Goal: Task Accomplishment & Management: Manage account settings

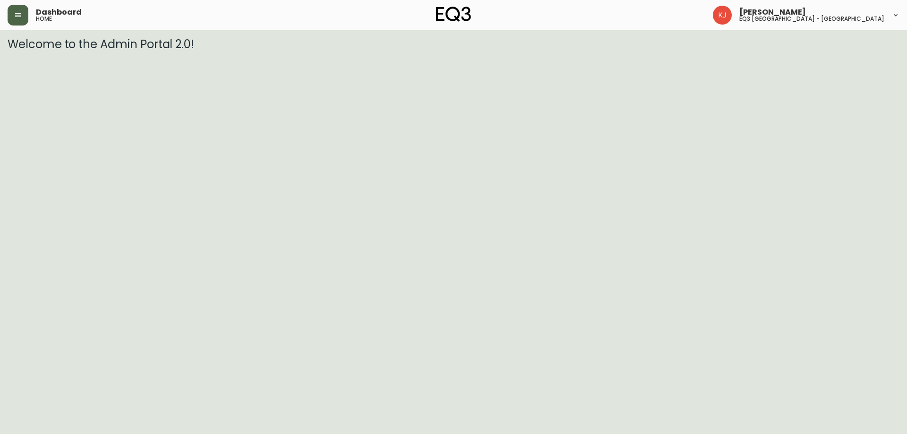
click at [20, 18] on icon "button" at bounding box center [18, 15] width 8 height 8
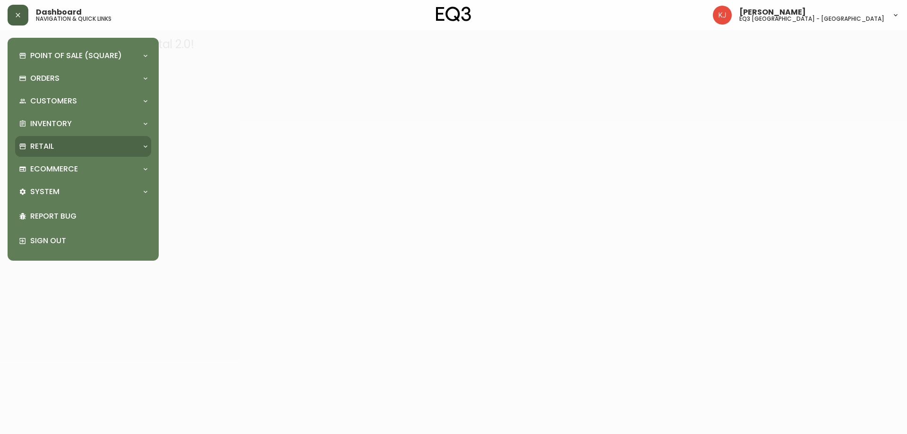
click at [48, 146] on p "Retail" at bounding box center [42, 146] width 24 height 10
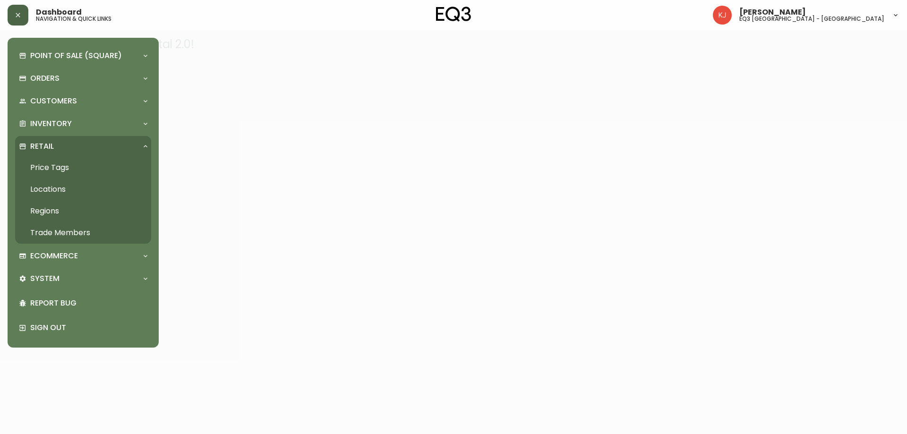
click at [84, 168] on link "Price Tags" at bounding box center [83, 168] width 136 height 22
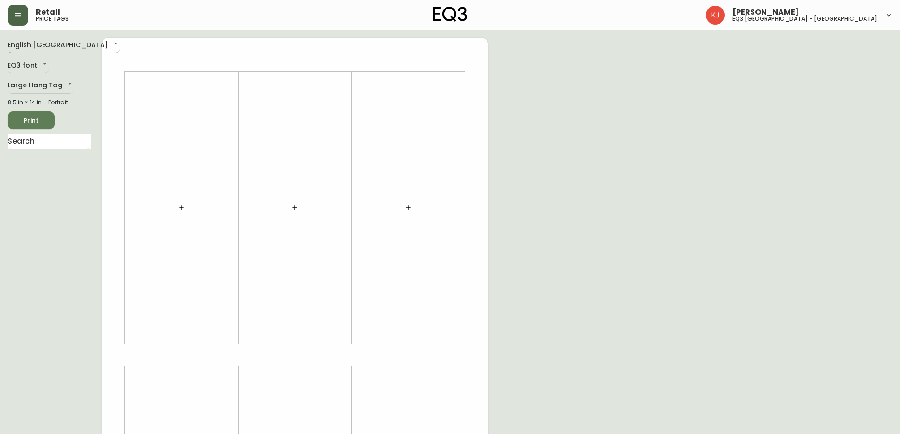
click at [49, 45] on body "Retail price tags [PERSON_NAME] eq3 [GEOGRAPHIC_DATA] - [GEOGRAPHIC_DATA] Engli…" at bounding box center [450, 336] width 900 height 673
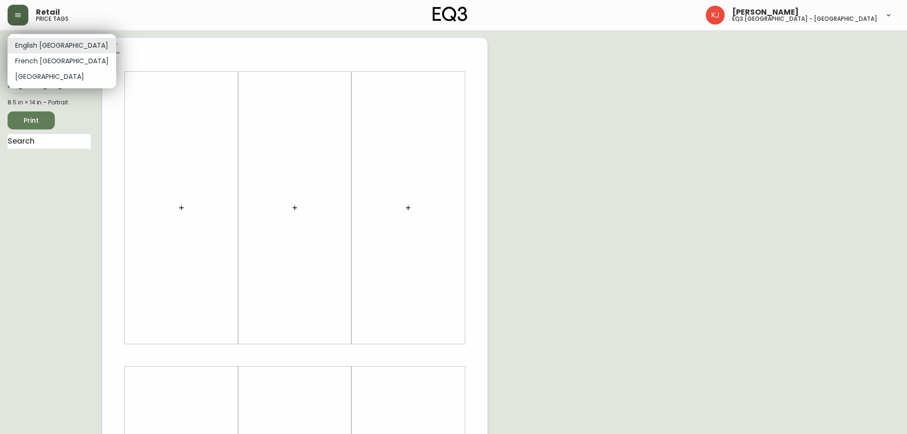
click at [45, 63] on li "French [GEOGRAPHIC_DATA]" at bounding box center [62, 61] width 109 height 16
type input "fr_CA"
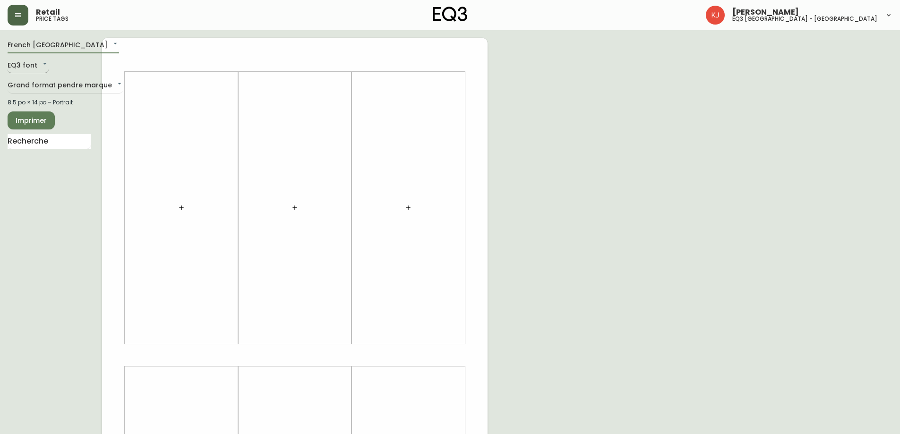
click at [34, 67] on body "Retail price tags [PERSON_NAME] eq3 [GEOGRAPHIC_DATA] - [GEOGRAPHIC_DATA] [GEOG…" at bounding box center [450, 336] width 900 height 673
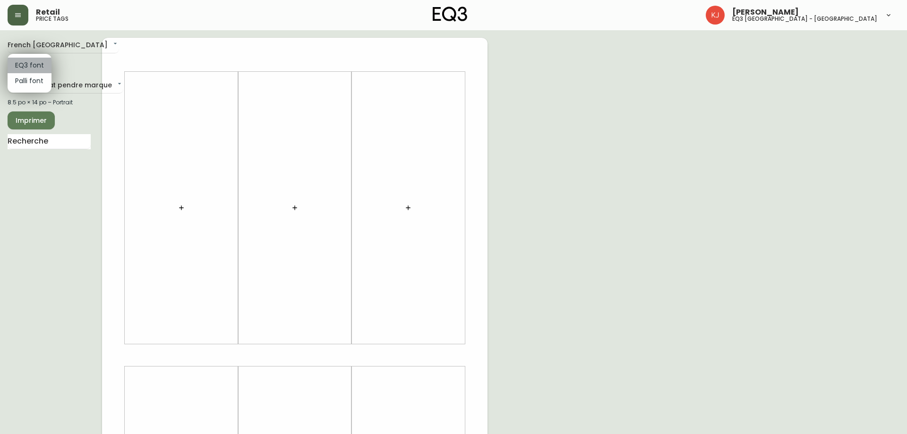
click at [34, 67] on li "EQ3 font" at bounding box center [30, 66] width 44 height 16
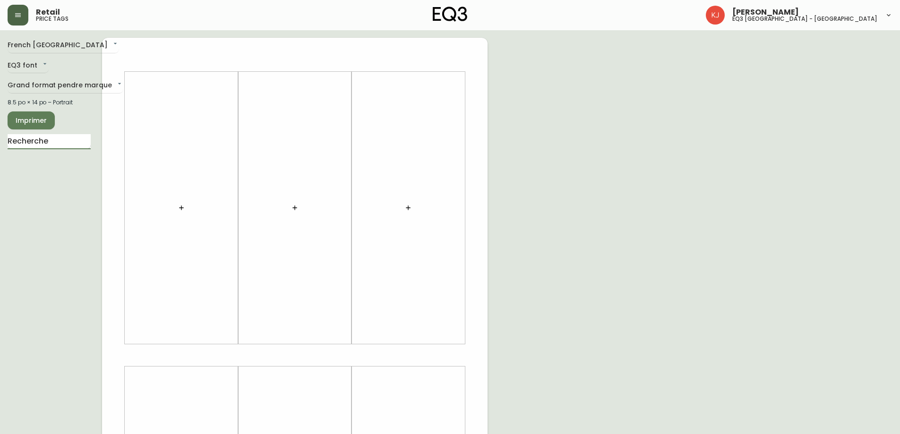
click at [48, 141] on input "text" at bounding box center [49, 141] width 83 height 15
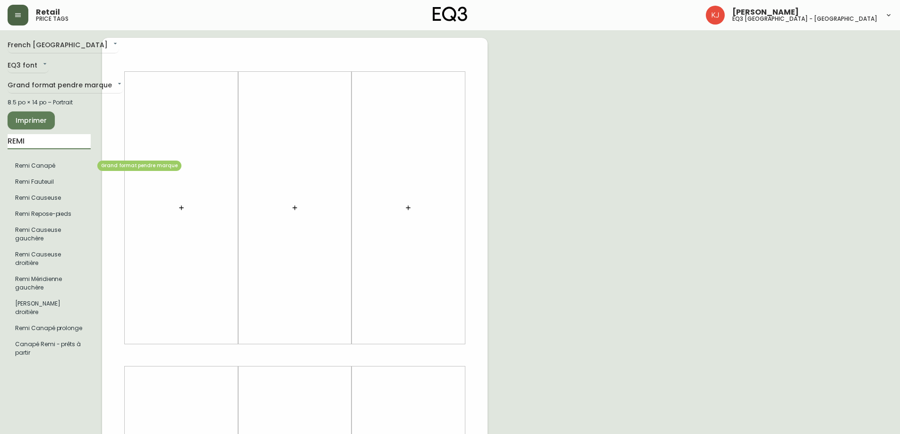
type input "REMI"
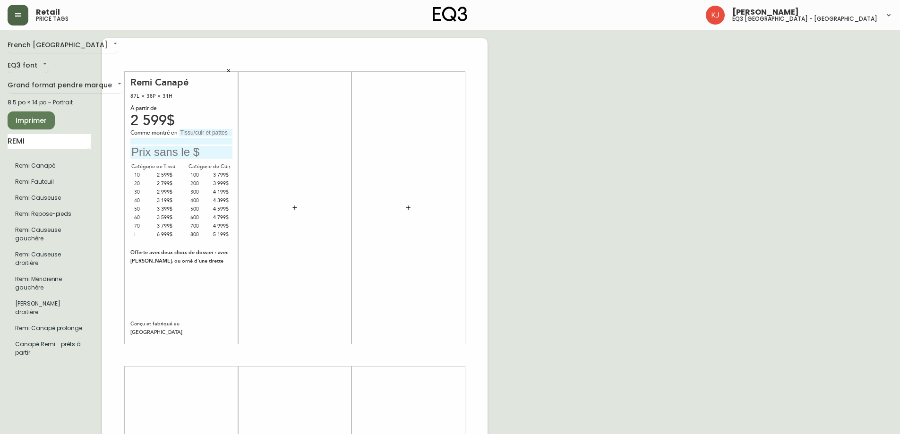
click at [194, 132] on input "text" at bounding box center [205, 133] width 53 height 8
type input "C"
type input "C.30 VALEY CREAM"
type input "2999$"
click at [55, 144] on input "REMI" at bounding box center [49, 141] width 83 height 15
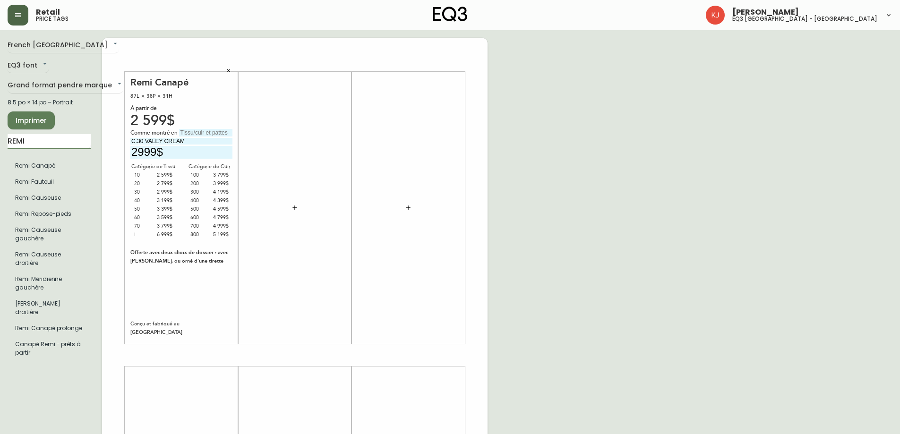
click at [292, 208] on icon "button" at bounding box center [295, 208] width 8 height 8
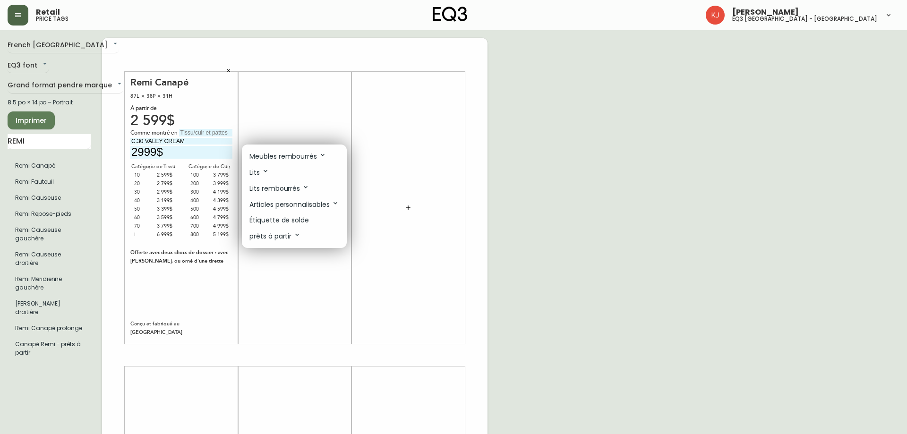
click at [284, 154] on p "Meubles rembourrés" at bounding box center [288, 156] width 77 height 10
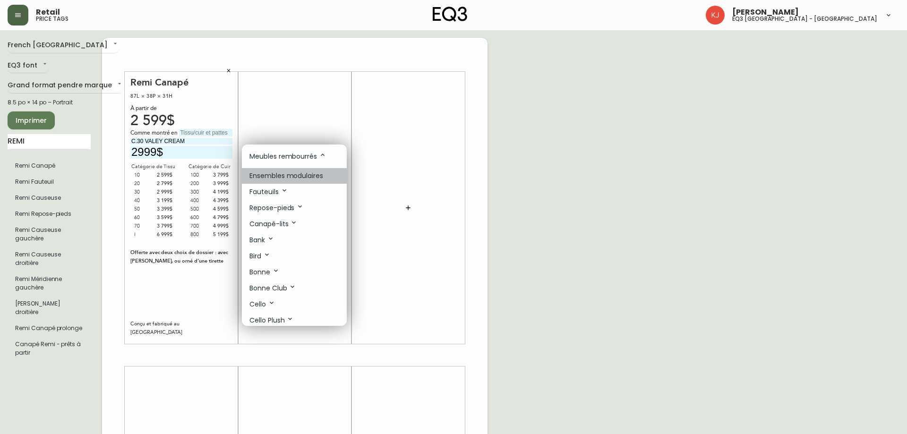
click at [283, 172] on p "Ensembles modulaires" at bounding box center [287, 176] width 74 height 10
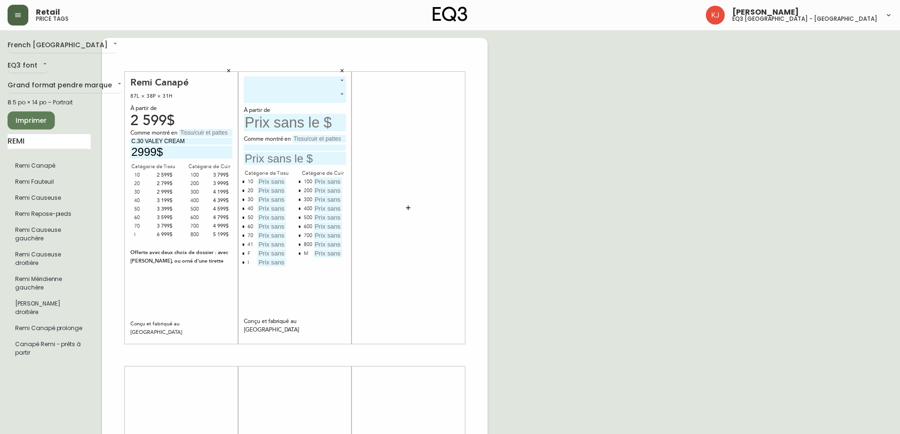
click at [307, 80] on body "Retail price tags [PERSON_NAME] eq3 [GEOGRAPHIC_DATA] - griffintown [GEOGRAPHIC…" at bounding box center [450, 336] width 900 height 673
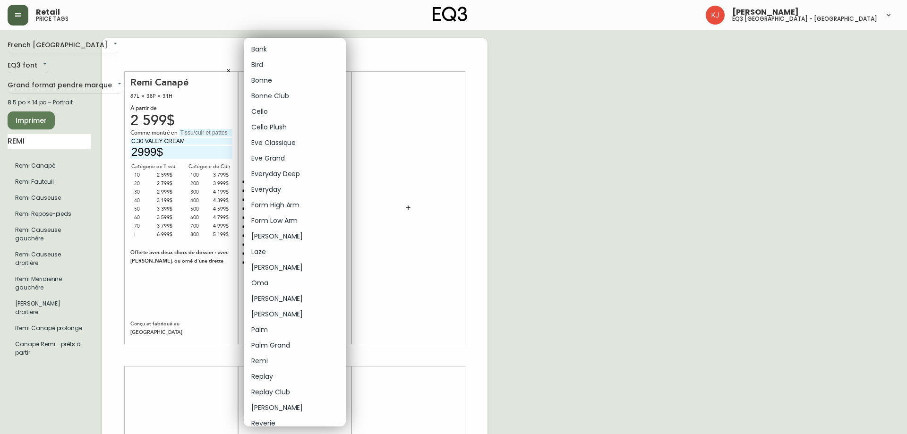
click at [284, 128] on li "Cello Plush" at bounding box center [295, 128] width 102 height 16
type input "5"
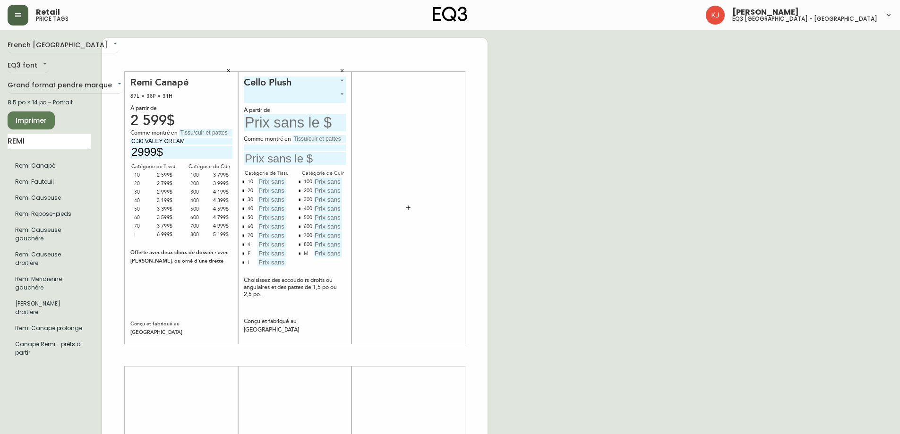
click at [297, 96] on body "Retail price tags [PERSON_NAME] eq3 [GEOGRAPHIC_DATA] - griffintown [GEOGRAPHIC…" at bounding box center [450, 336] width 900 height 673
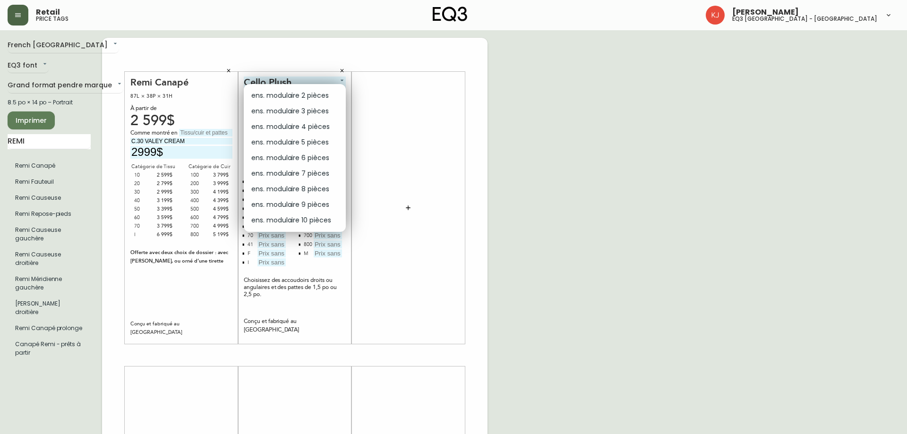
click at [298, 142] on li "ens. modulaire 5 pièces" at bounding box center [295, 143] width 102 height 16
type input "3"
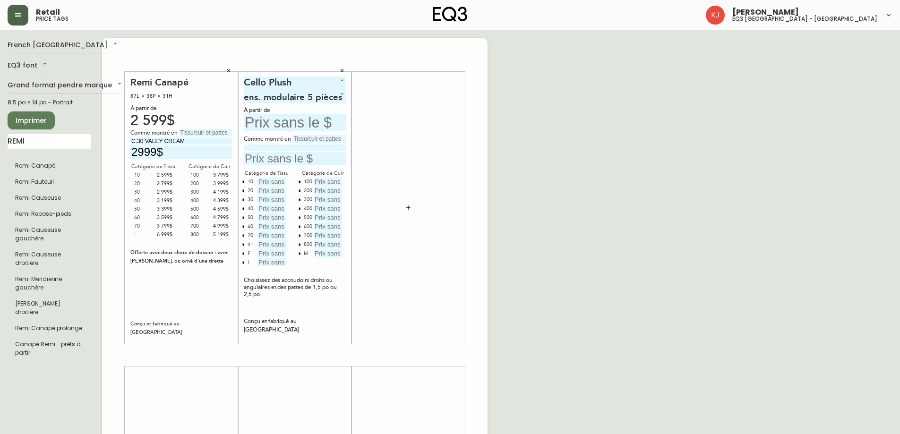
click at [296, 119] on input "text" at bounding box center [295, 122] width 102 height 17
click at [296, 119] on input "847$" at bounding box center [295, 122] width 102 height 17
type input "8647$"
type input "C,50 ASPEN PEBBLE"
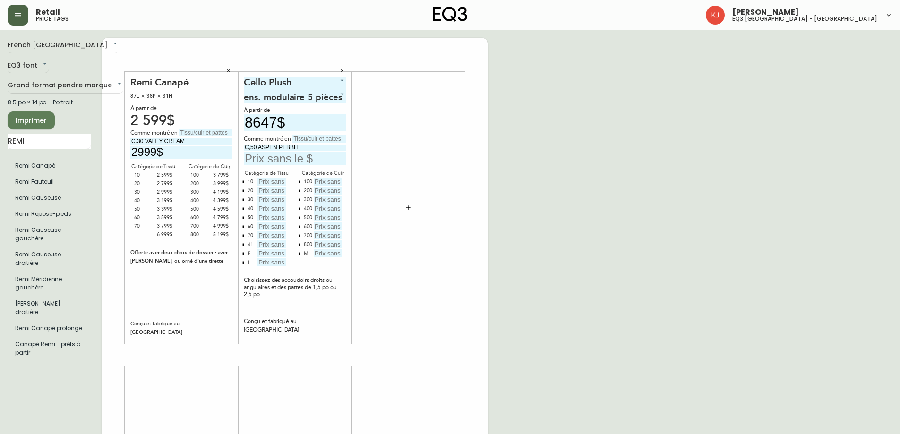
click at [308, 138] on input "text" at bounding box center [319, 139] width 53 height 8
type input "PATTES 1 1/2"
type input "10447$"
type input "6$"
type input "8647$"
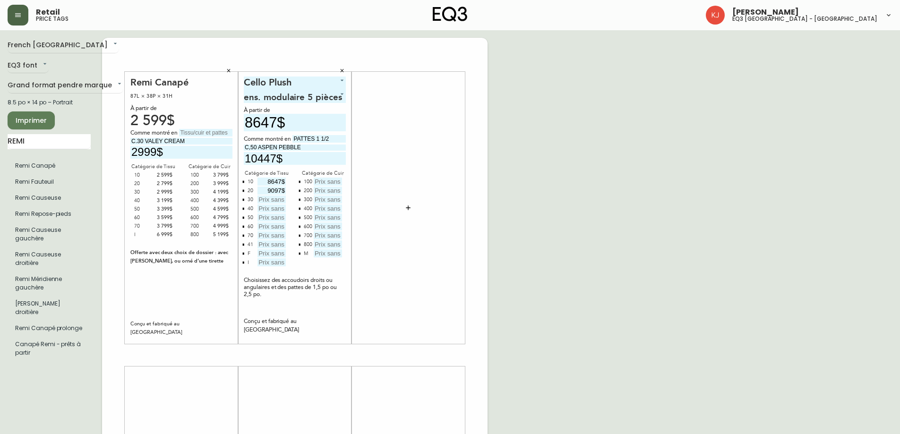
type input "9097$"
type input "9547$"
type input "9997$"
type input "10887$"
type input "10897$"
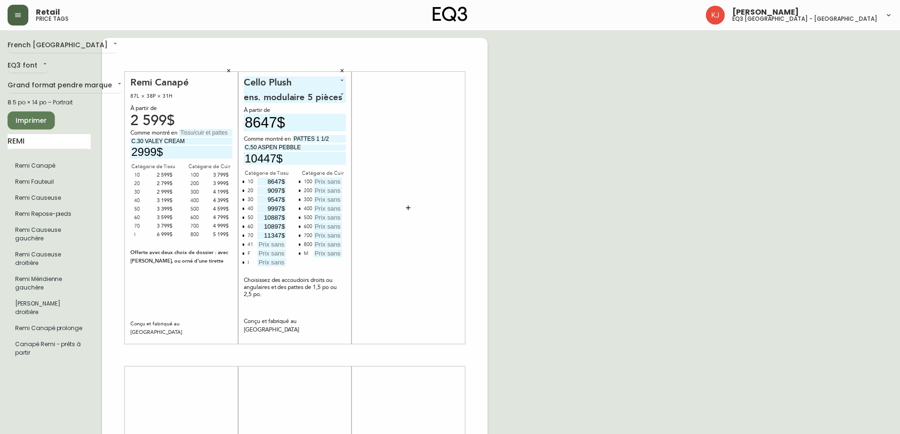
type input "11347$"
click at [244, 243] on icon "button" at bounding box center [243, 244] width 3 height 3
click at [262, 245] on input "text" at bounding box center [272, 245] width 28 height 8
type input "19647$"
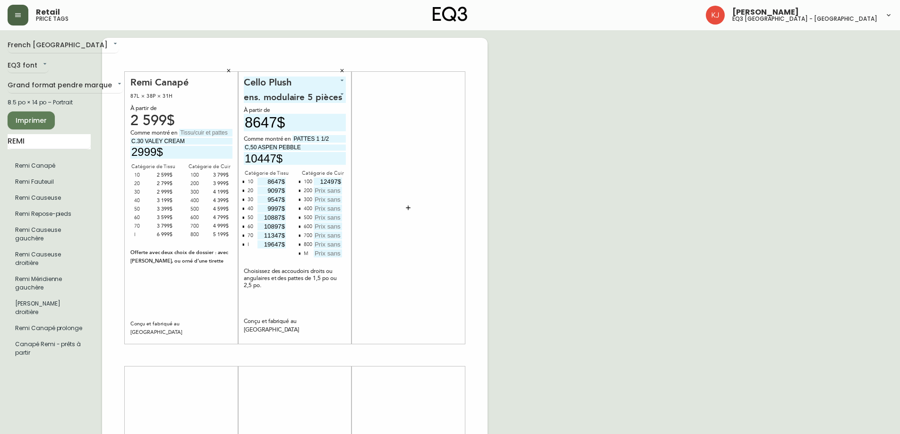
type input "12497$"
type input "12947$"
type input "13397$"
type input "13847$"
type input "14297$"
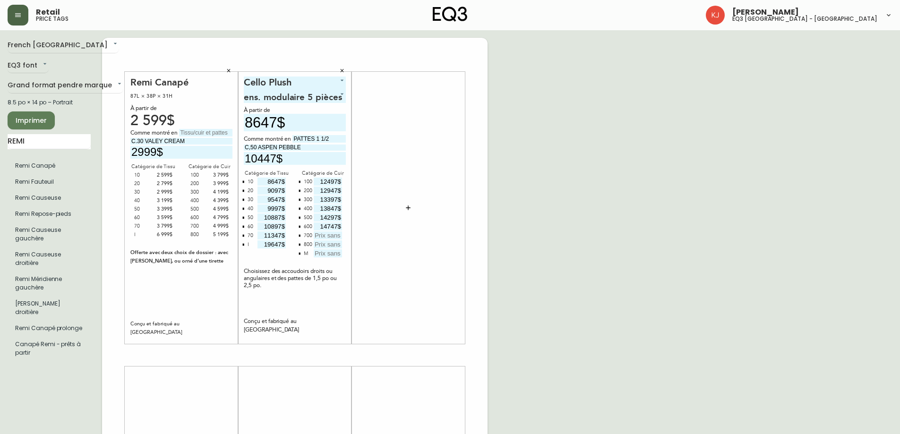
type input "14747$"
type input "15197$"
type input "15647$"
click at [297, 253] on button "button" at bounding box center [300, 254] width 8 height 8
click at [585, 234] on div "French Canada fr_CA EQ3 font EQ3 Grand format pendre marque large 8.5 po × 14 p…" at bounding box center [450, 355] width 885 height 635
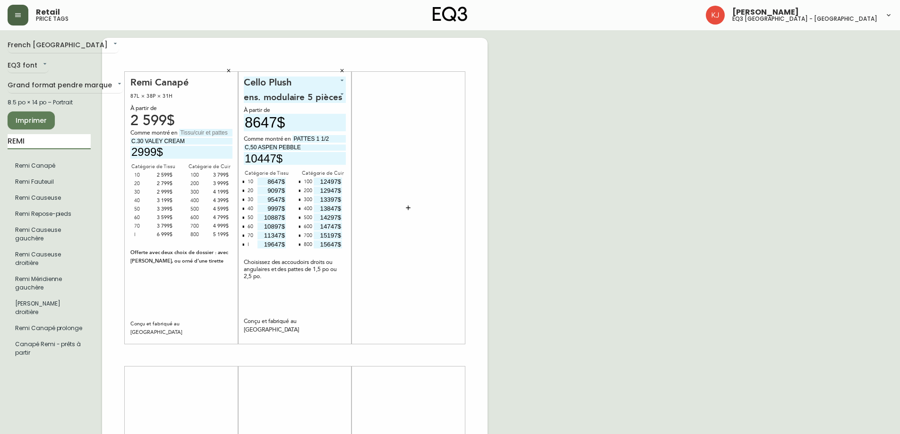
drag, startPoint x: 20, startPoint y: 141, endPoint x: 0, endPoint y: 133, distance: 21.6
click at [0, 131] on main "French Canada fr_CA EQ3 font EQ3 Grand format pendre marque large 8.5 po × 14 p…" at bounding box center [450, 351] width 900 height 643
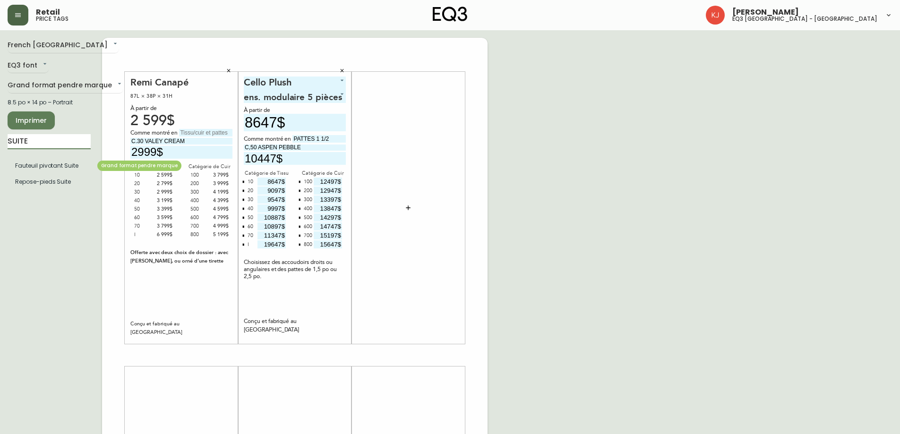
type input "SUITE"
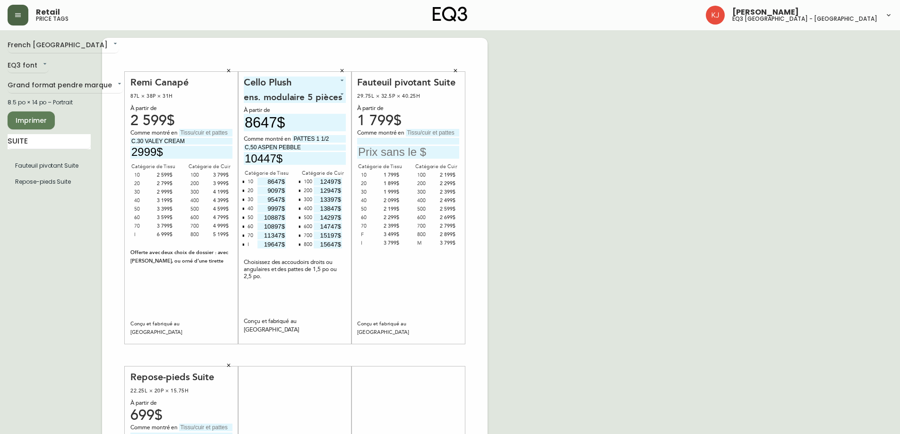
click at [412, 140] on input at bounding box center [408, 141] width 102 height 6
type input "C.30 [PERSON_NAME]"
type input "1999$"
drag, startPoint x: 438, startPoint y: 140, endPoint x: 252, endPoint y: 146, distance: 185.3
click at [252, 146] on div "Remi Canapé 87L × 38P × 31H À partir de 2 599$ Comme montré en C.30 VALEY CREAM…" at bounding box center [295, 355] width 386 height 635
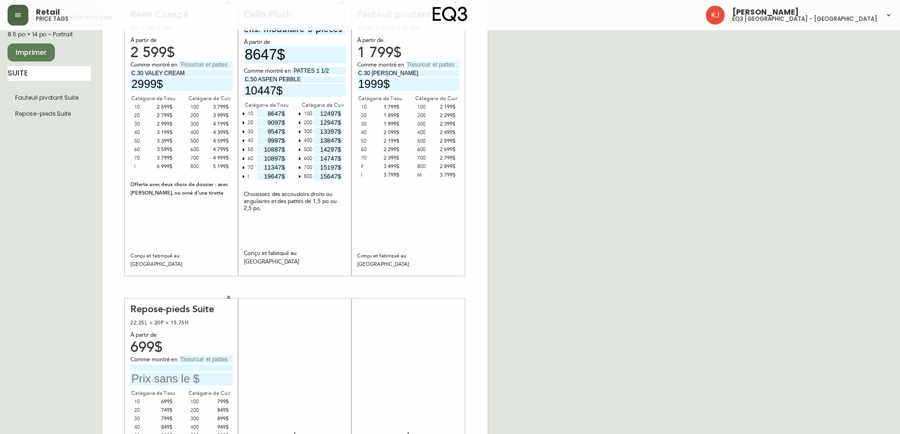
scroll to position [142, 0]
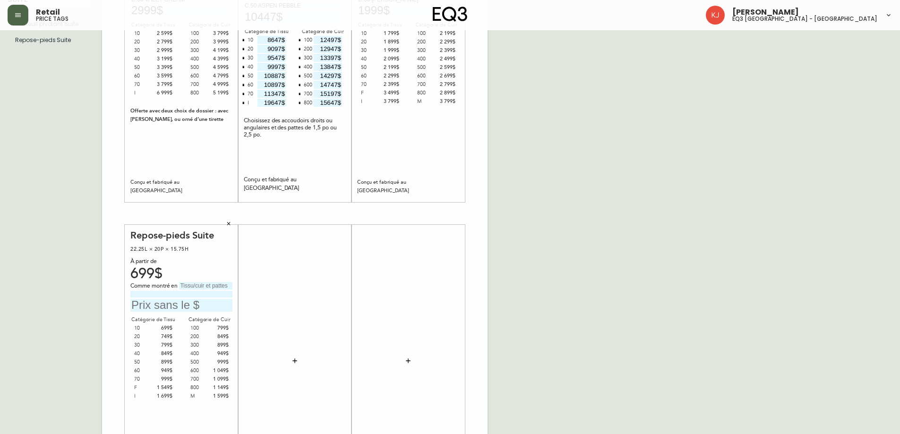
click at [183, 296] on input at bounding box center [181, 294] width 102 height 6
paste input "C.30 [PERSON_NAME]"
type input "C.30 [PERSON_NAME]"
click at [165, 303] on input "text" at bounding box center [181, 305] width 102 height 13
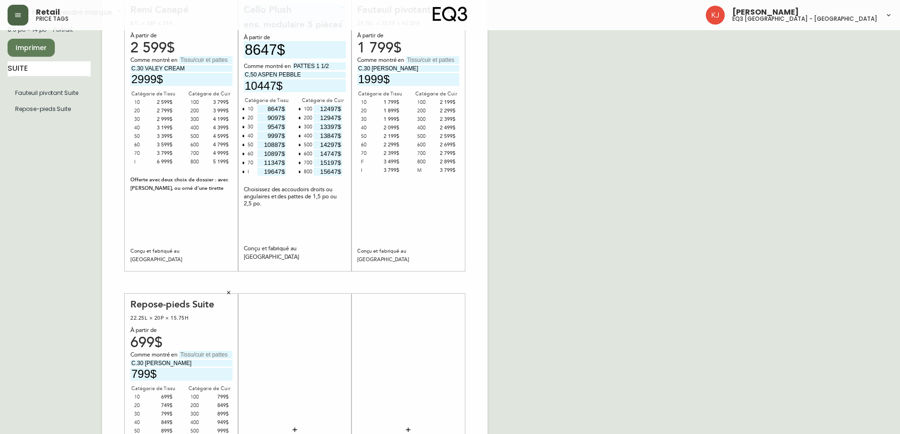
scroll to position [0, 0]
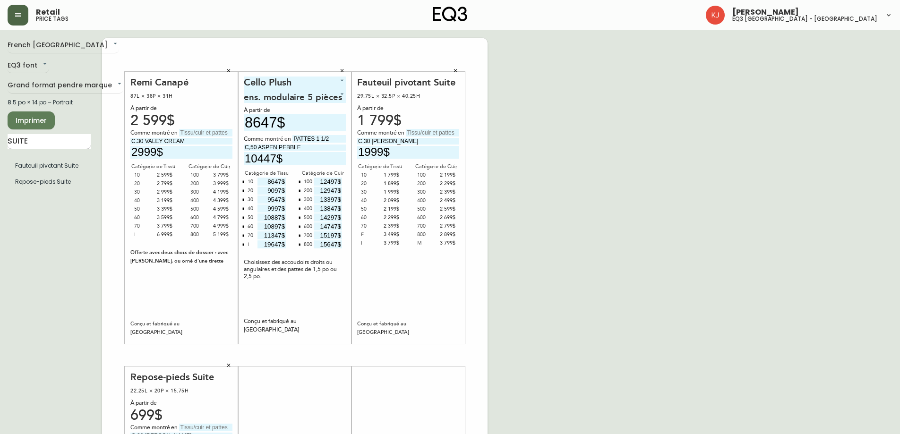
type input "799$"
drag, startPoint x: 44, startPoint y: 144, endPoint x: 4, endPoint y: 112, distance: 50.9
click at [0, 111] on main "French Canada fr_CA EQ3 font EQ3 Grand format pendre marque large 8.5 po × 14 p…" at bounding box center [450, 351] width 900 height 643
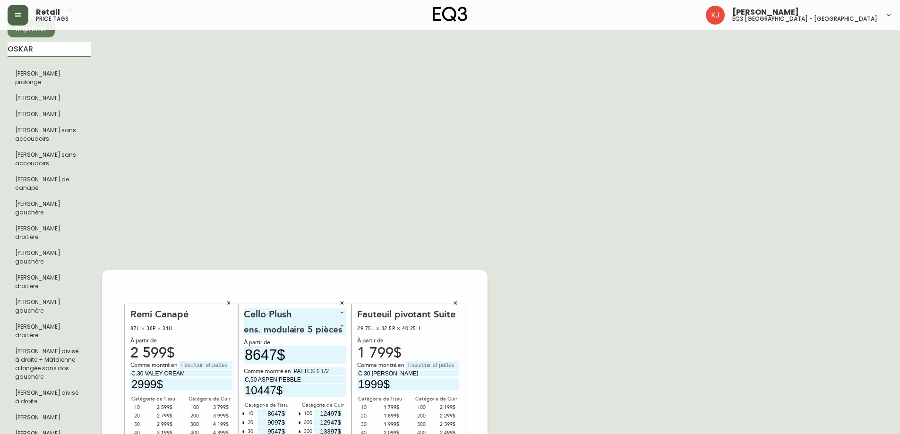
scroll to position [95, 0]
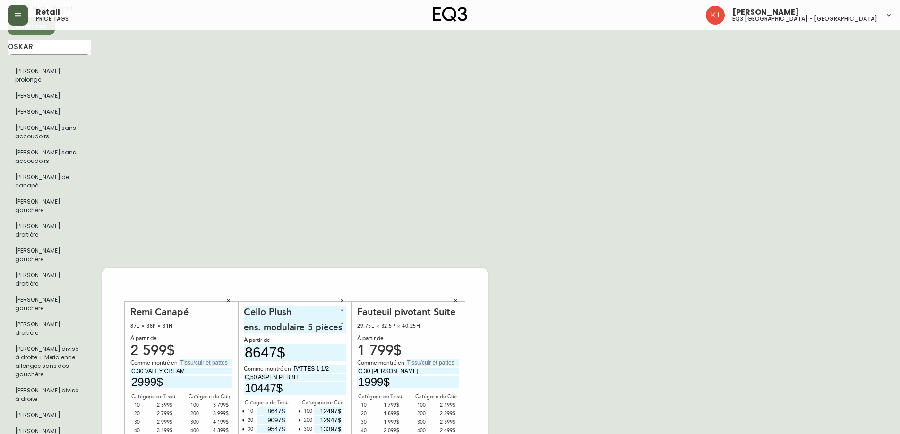
click at [44, 44] on input "OSKAR" at bounding box center [49, 47] width 83 height 15
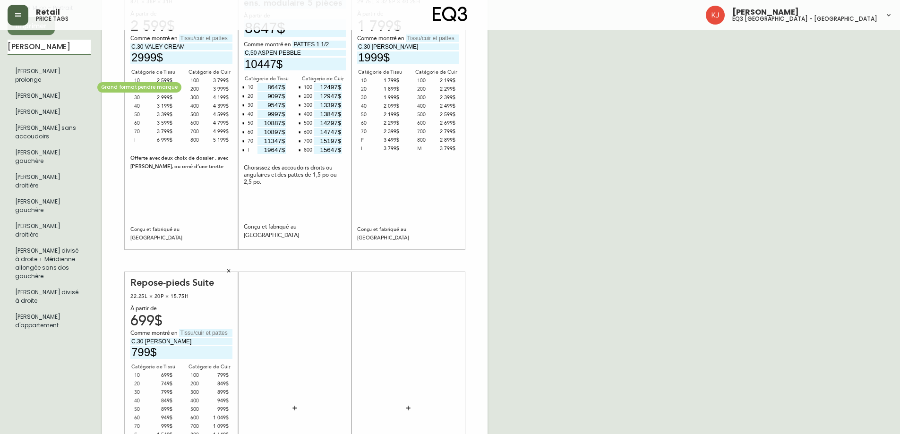
type input "[PERSON_NAME]"
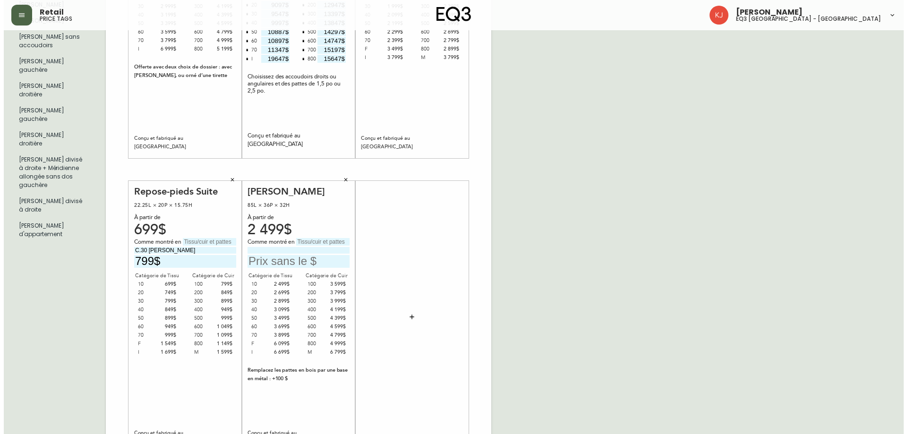
scroll to position [189, 0]
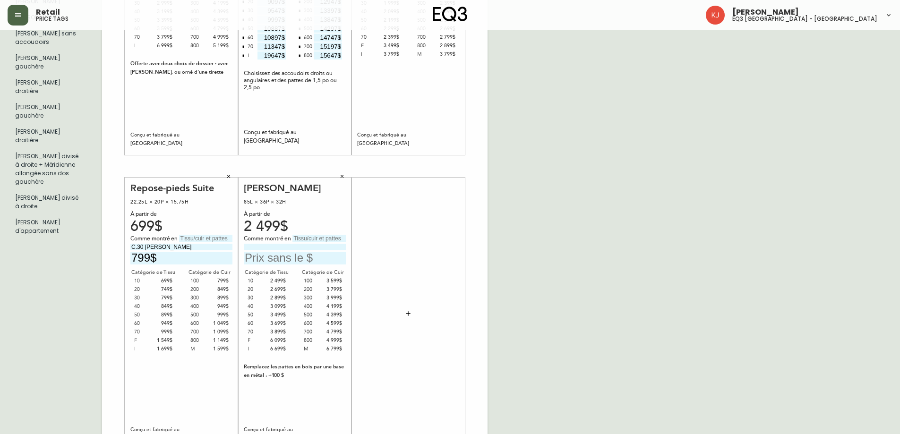
click at [281, 249] on input at bounding box center [295, 247] width 102 height 6
type input "C.300 SOLANA AFRICA"
type input "3999$"
click at [412, 313] on icon "button" at bounding box center [408, 314] width 8 height 8
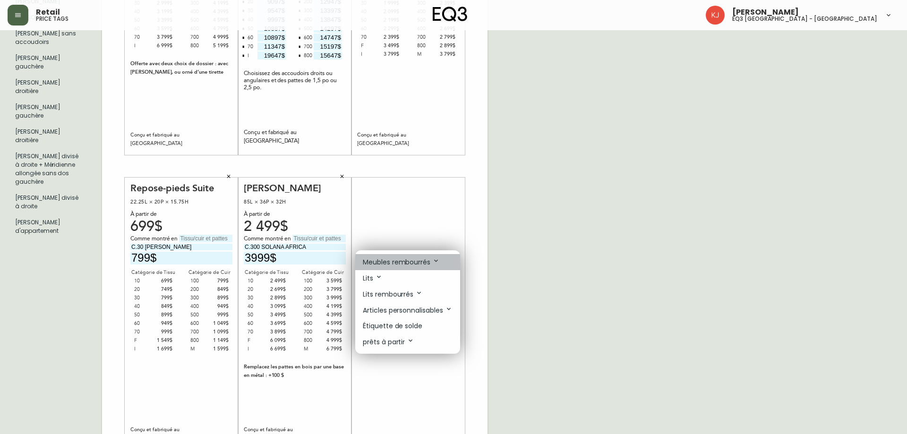
click at [400, 258] on p "Meubles rembourrés" at bounding box center [401, 262] width 77 height 10
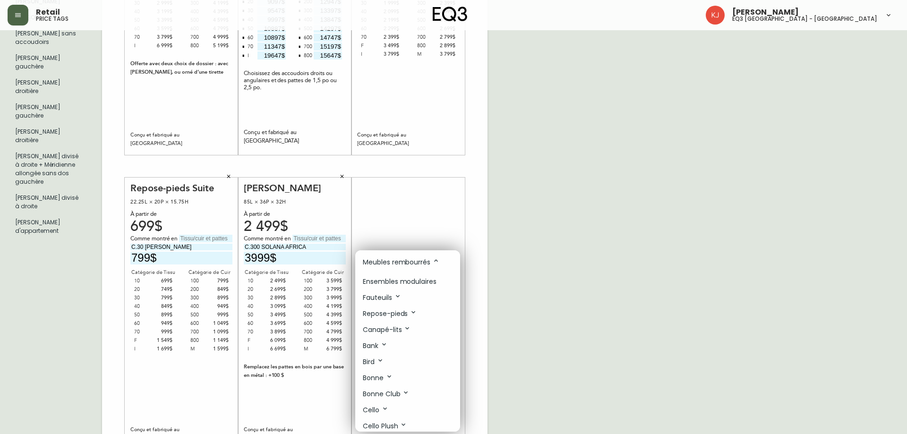
click at [395, 281] on p "Ensembles modulaires" at bounding box center [400, 282] width 74 height 10
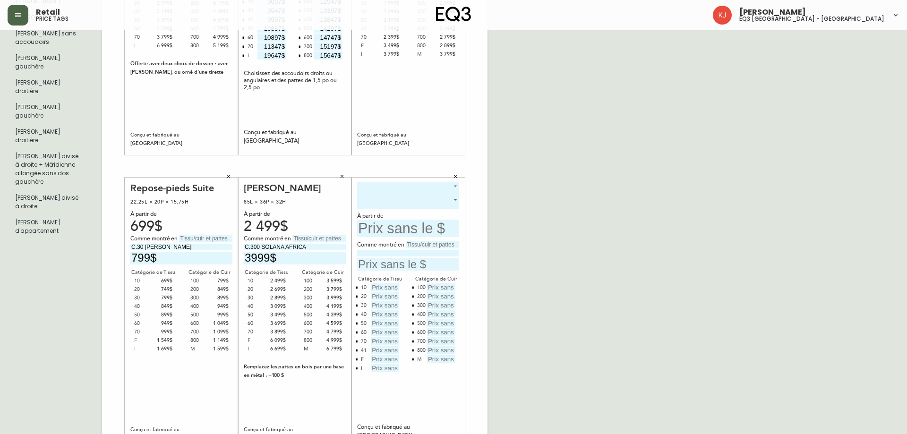
click at [426, 183] on body "Retail price tags [PERSON_NAME] eq3 [GEOGRAPHIC_DATA] - [GEOGRAPHIC_DATA] [GEOG…" at bounding box center [453, 147] width 907 height 673
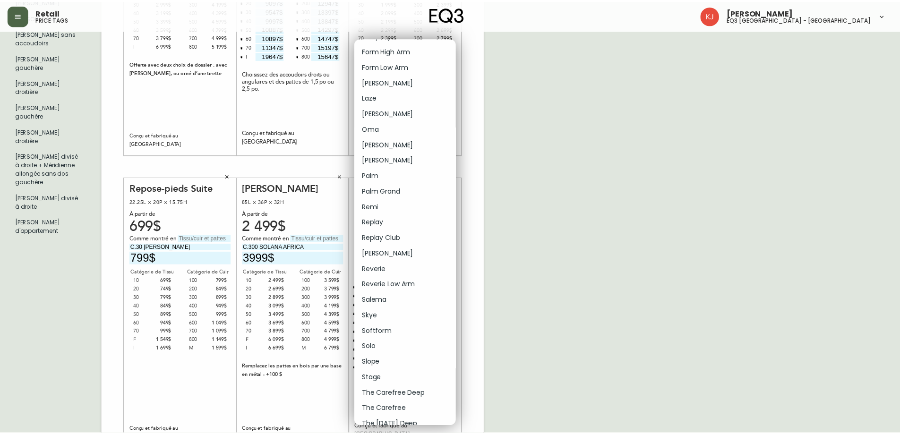
scroll to position [101, 0]
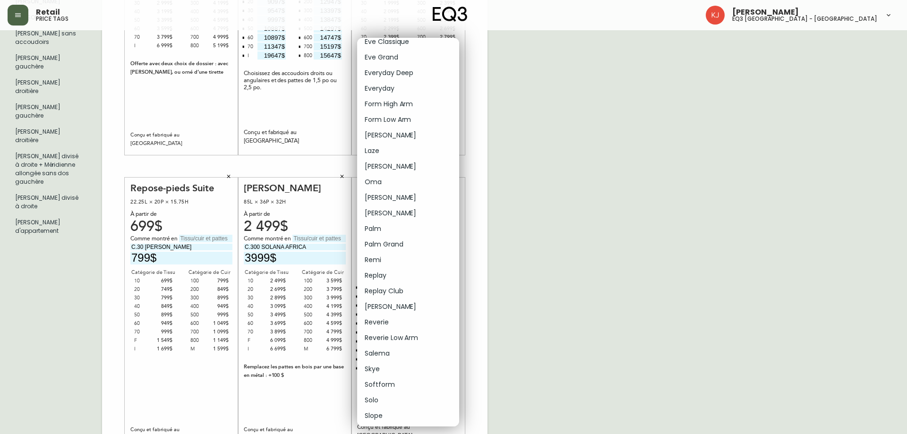
click at [384, 197] on li "[PERSON_NAME]" at bounding box center [408, 198] width 102 height 16
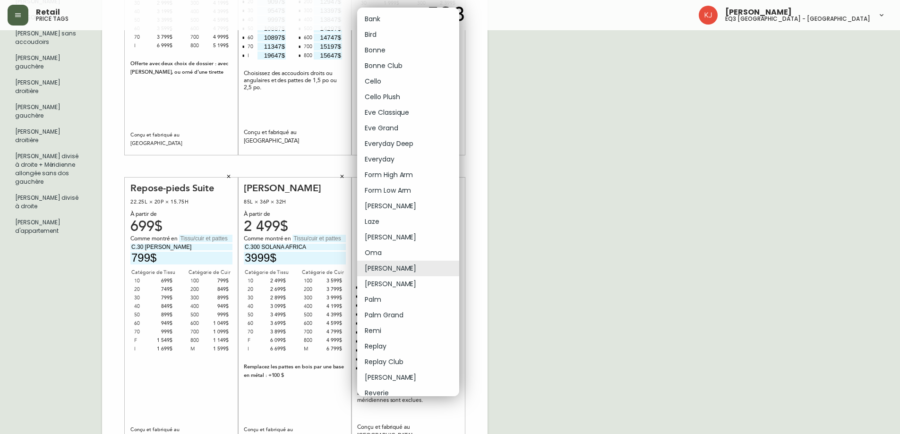
click at [386, 185] on body "Retail price tags [PERSON_NAME] eq3 [GEOGRAPHIC_DATA] - [GEOGRAPHIC_DATA] [GEOG…" at bounding box center [450, 147] width 900 height 673
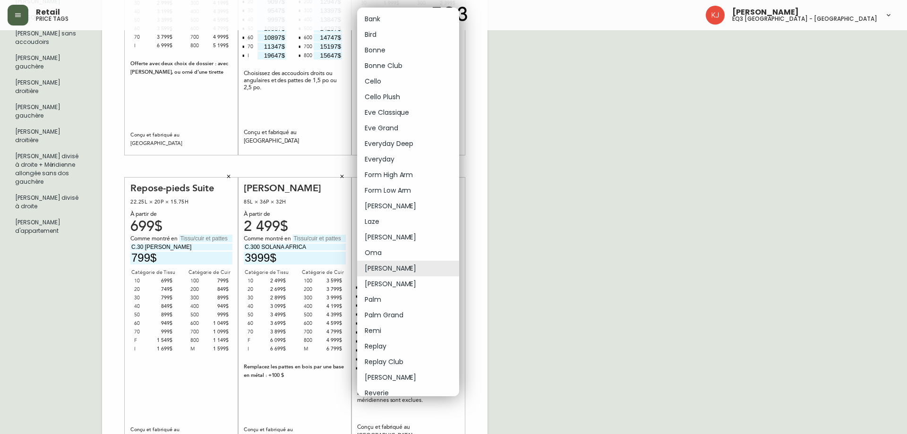
click at [387, 281] on li "[PERSON_NAME]" at bounding box center [408, 284] width 102 height 16
type input "17"
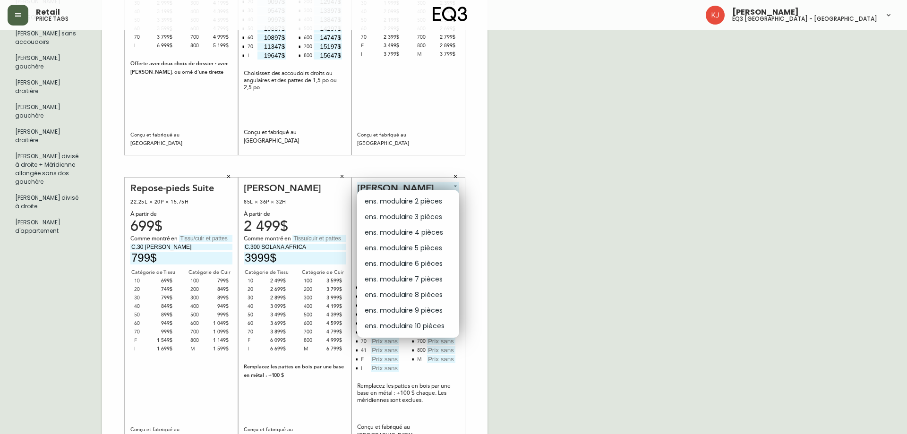
click at [441, 198] on body "Retail price tags [PERSON_NAME] eq3 [GEOGRAPHIC_DATA] - [GEOGRAPHIC_DATA] [GEOG…" at bounding box center [453, 147] width 907 height 673
click at [439, 199] on li "ens. modulaire 2 pièces" at bounding box center [408, 202] width 102 height 16
type input "0"
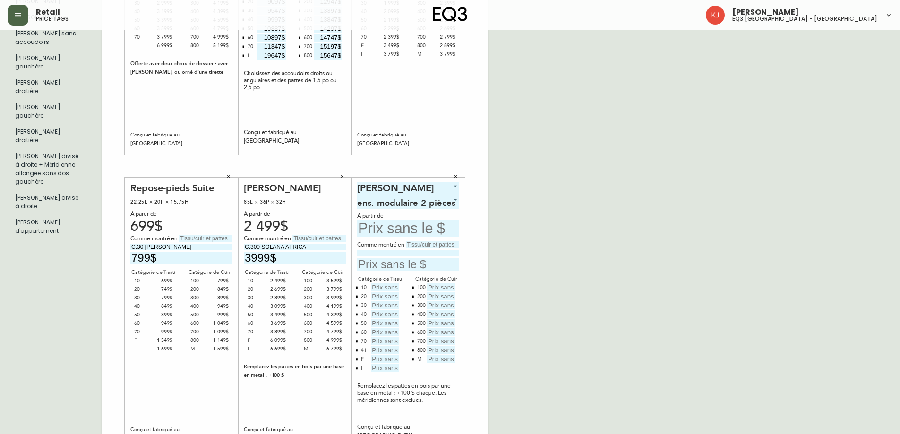
click at [410, 227] on input "text" at bounding box center [408, 228] width 102 height 17
type input "5848$"
click at [416, 245] on input "text" at bounding box center [432, 245] width 53 height 8
type input "PATTS NOIR"
type input "C.30 CATRIN PEPERCORN"
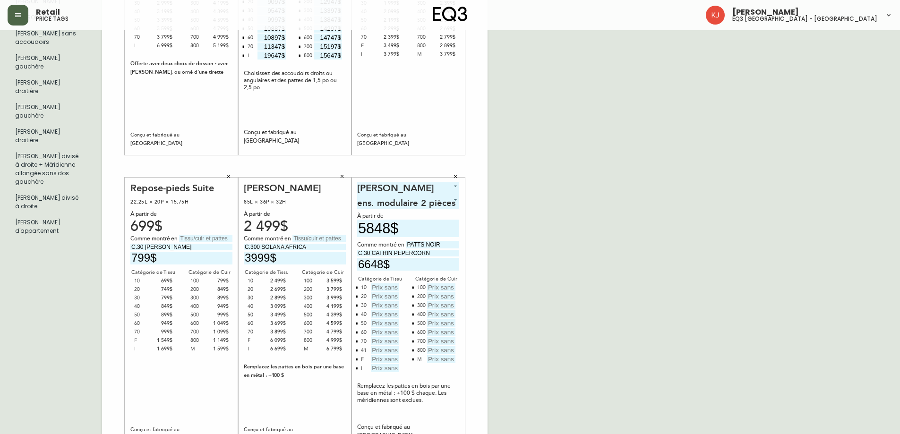
type input "6648$"
type input "5848$"
type input "6248$"
type input "6648$"
type input "7048$"
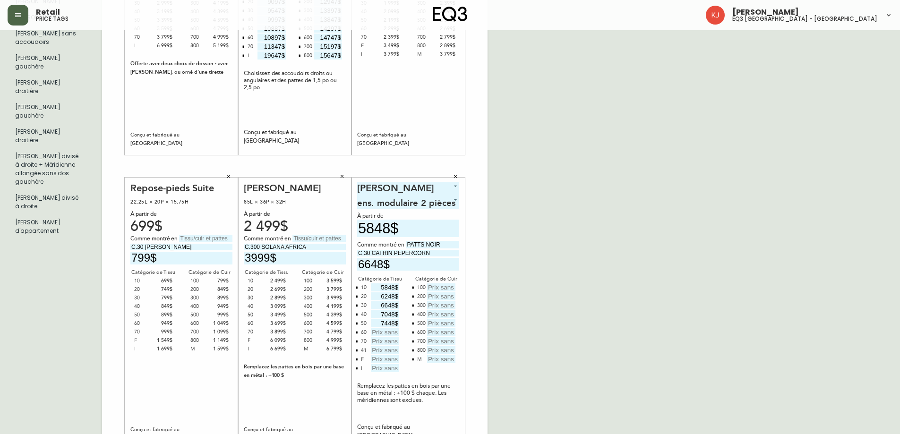
type input "7448$"
type input "7848$"
type input "8248$"
click at [358, 349] on icon "button" at bounding box center [356, 350] width 3 height 3
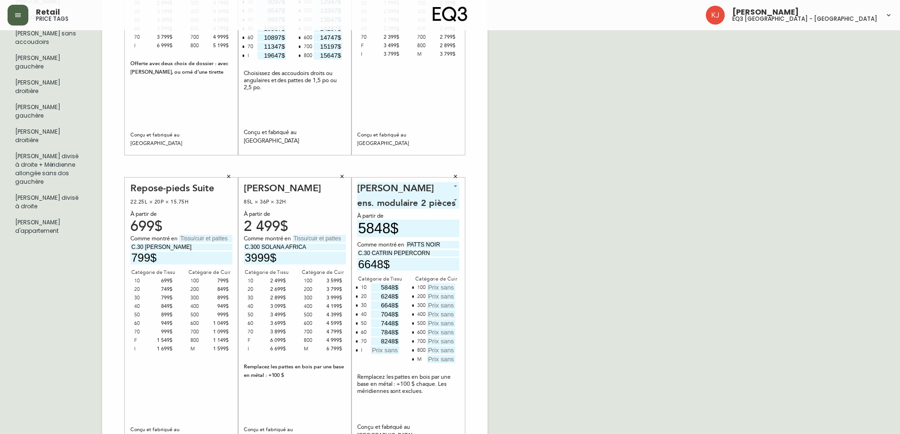
click at [385, 351] on input "text" at bounding box center [385, 350] width 28 height 8
type input "13848$"
type input "7948$"
type input "8348$"
type input "8748$"
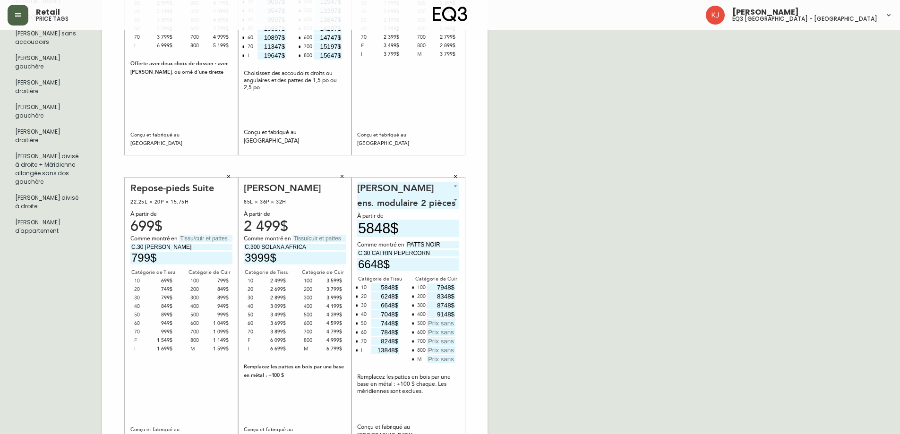
type input "9148$"
type input "9548$"
type input "9948$"
type input "9348$"
type input "9748$"
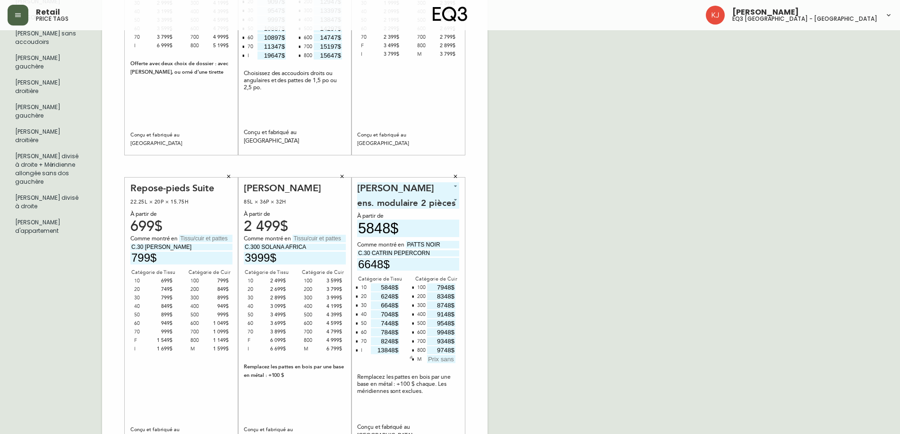
click at [412, 359] on icon "button" at bounding box center [413, 359] width 3 height 3
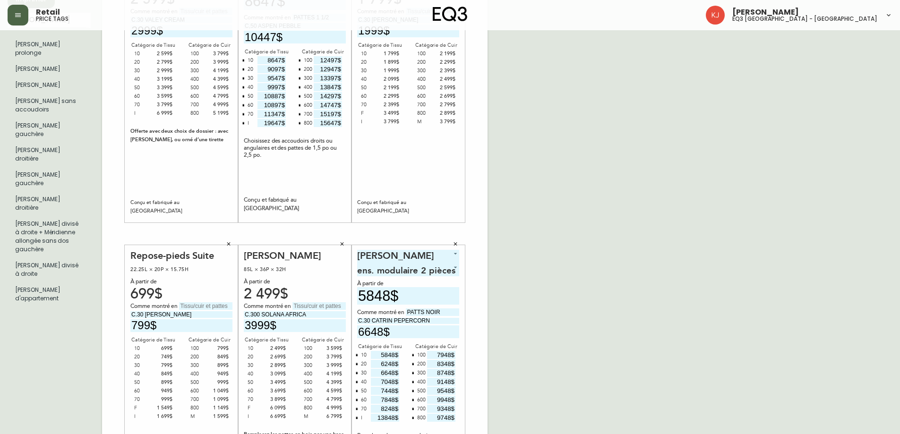
scroll to position [0, 0]
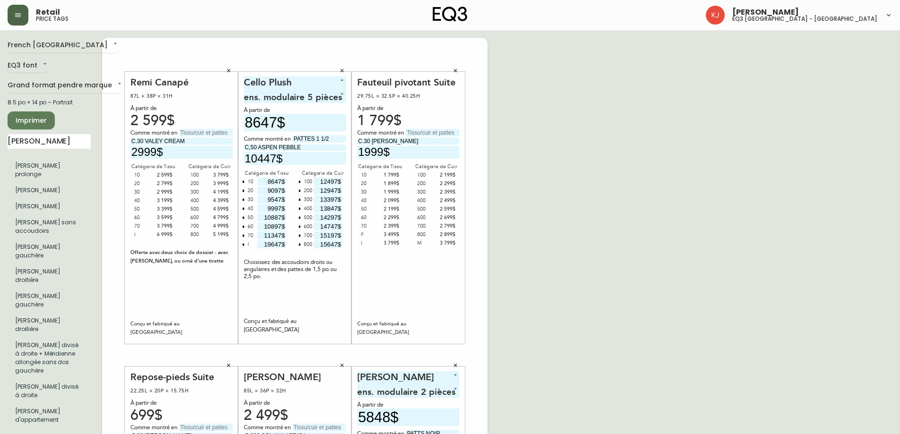
click at [38, 118] on span "Imprimer" at bounding box center [31, 121] width 32 height 12
drag, startPoint x: 60, startPoint y: 141, endPoint x: 0, endPoint y: 102, distance: 70.9
click at [0, 102] on main "French Canada fr_CA EQ3 font EQ3 Grand format pendre marque large 8.5 po × 14 p…" at bounding box center [450, 351] width 900 height 643
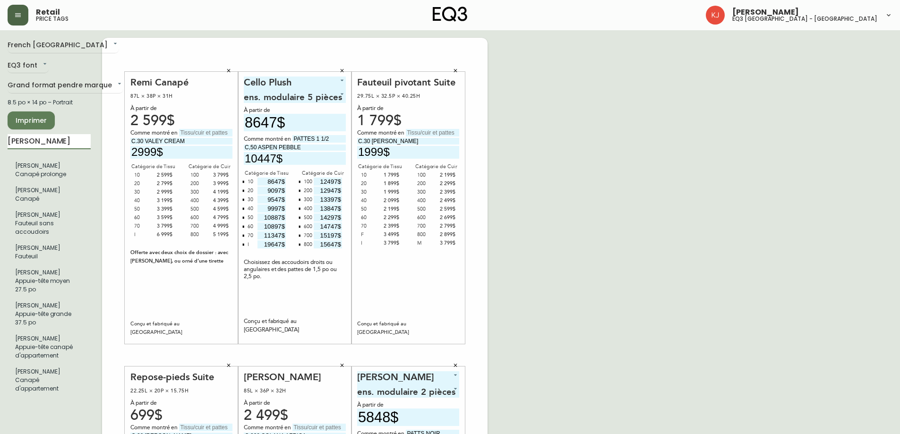
type input "[PERSON_NAME]"
click at [226, 72] on icon "button" at bounding box center [229, 71] width 6 height 6
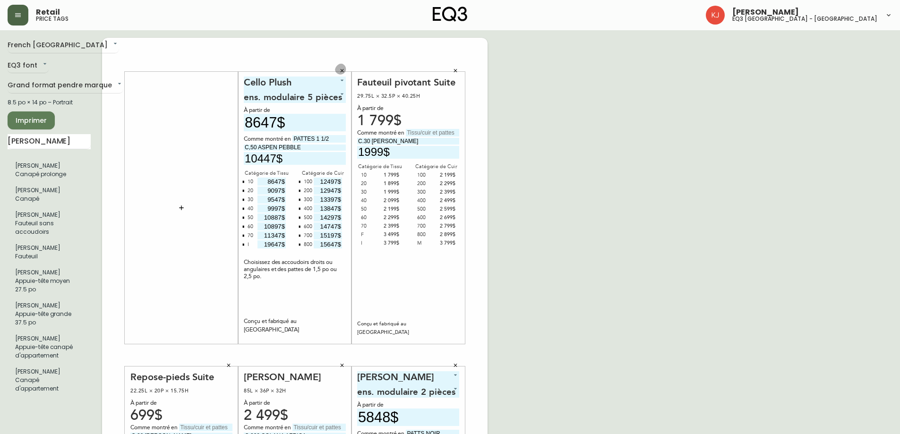
click at [340, 69] on icon "button" at bounding box center [342, 71] width 6 height 6
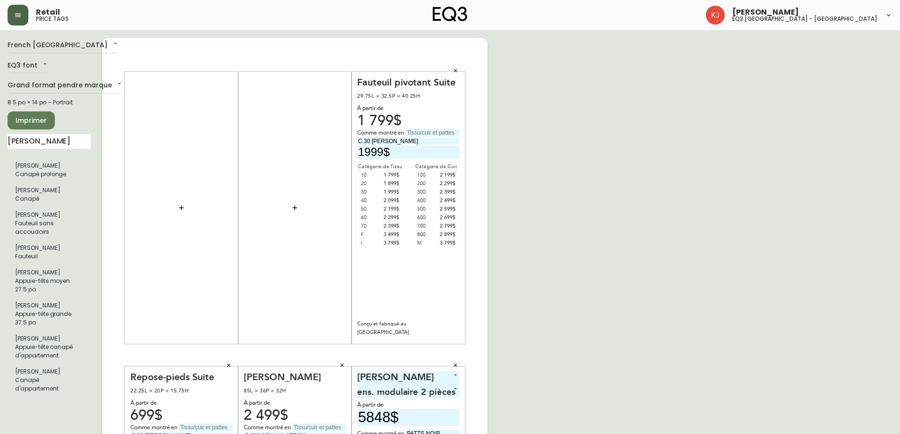
click at [457, 71] on icon "button" at bounding box center [456, 71] width 6 height 6
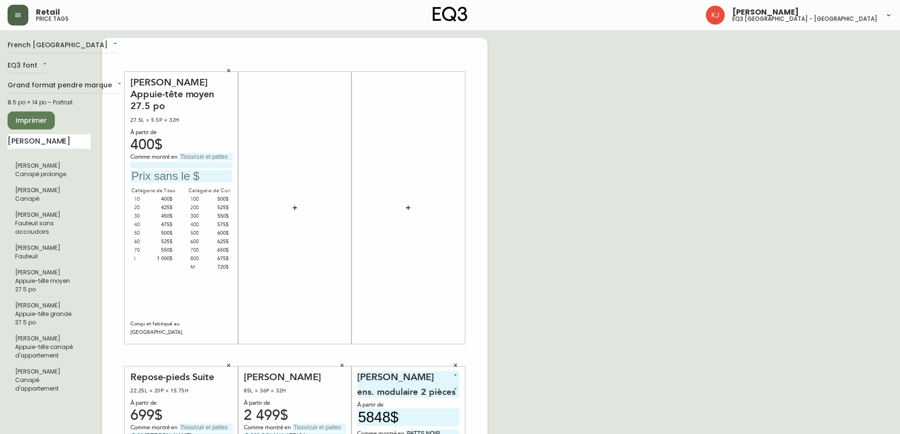
click at [186, 153] on input "text" at bounding box center [205, 157] width 53 height 8
type input "C.30 CATRIN PEPERCORN"
type input "3$"
type input "450$"
drag, startPoint x: 67, startPoint y: 140, endPoint x: 0, endPoint y: 164, distance: 71.0
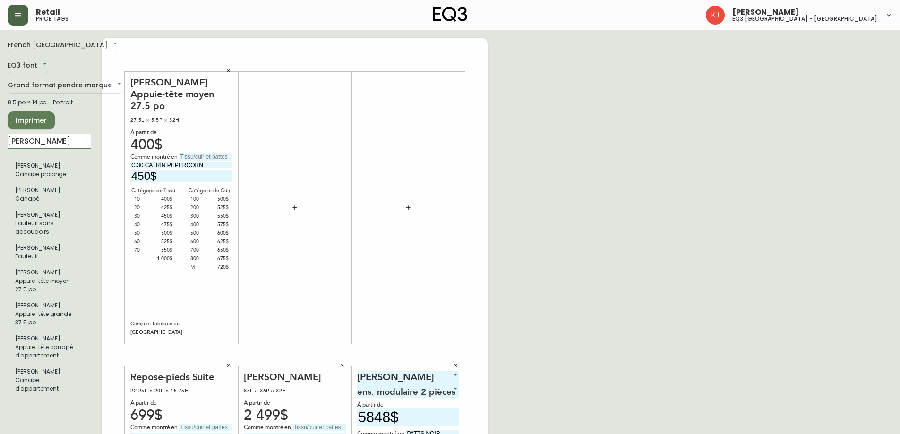
click at [0, 164] on main "French Canada fr_CA EQ3 font EQ3 Grand format pendre marque large 8.5 po × 14 p…" at bounding box center [450, 351] width 900 height 643
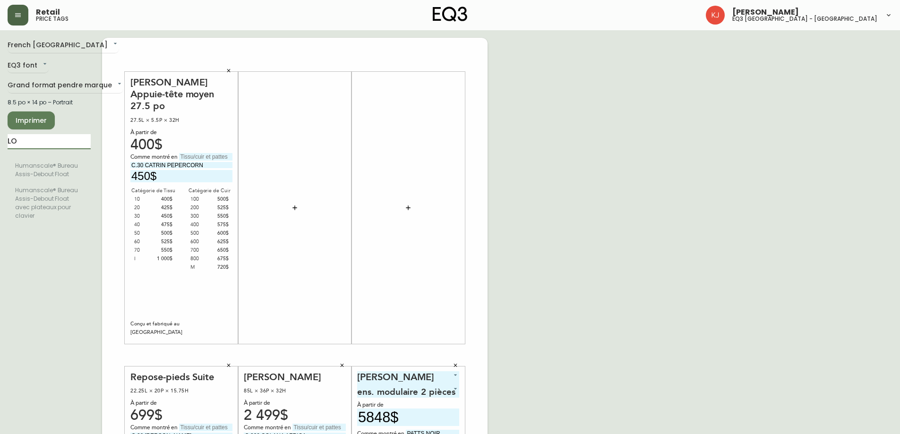
type input "L"
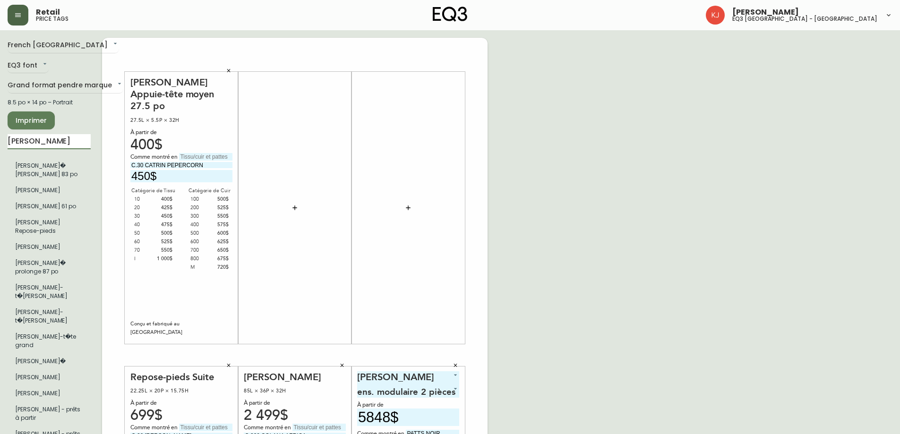
type input "[PERSON_NAME]"
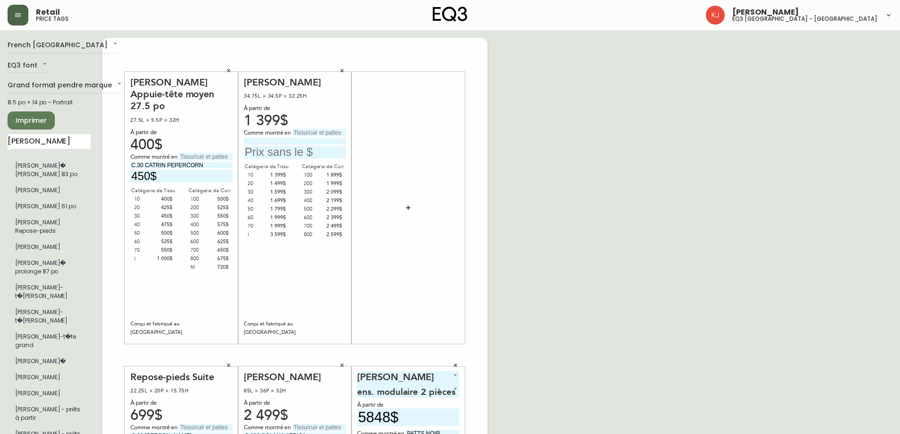
click at [294, 142] on input at bounding box center [295, 141] width 102 height 6
click at [311, 134] on input "text" at bounding box center [319, 133] width 53 height 8
type input "PATTES ANTHRACITE"
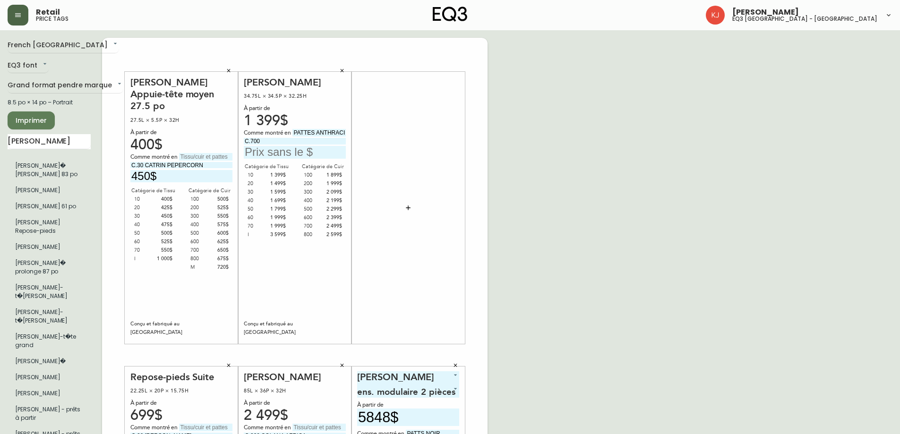
click at [316, 145] on div "Comme montré en PATTES ANTHRACITE C.700" at bounding box center [295, 144] width 102 height 30
click at [306, 141] on input "C.700" at bounding box center [295, 141] width 102 height 6
type input "C.700 PALOMA DEER"
type input "2499$"
drag, startPoint x: 58, startPoint y: 142, endPoint x: 0, endPoint y: 34, distance: 123.0
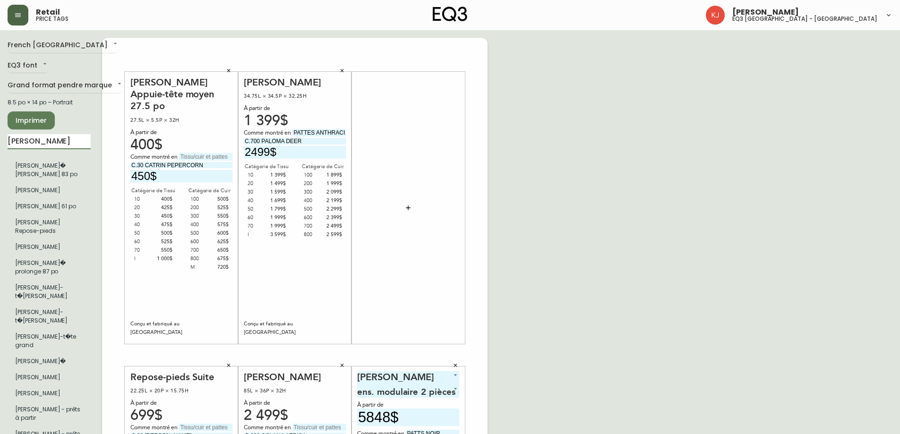
click at [0, 63] on main "French Canada fr_CA EQ3 font EQ3 Grand format pendre marque large 8.5 po × 14 p…" at bounding box center [450, 351] width 900 height 643
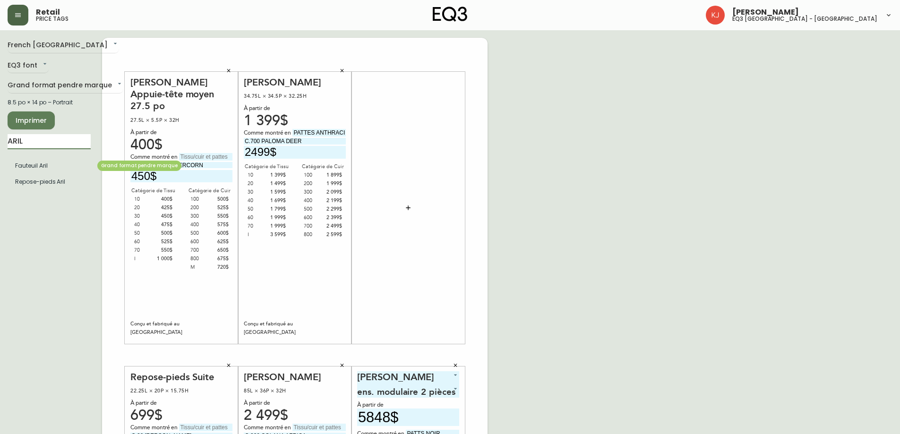
type input "ARIL"
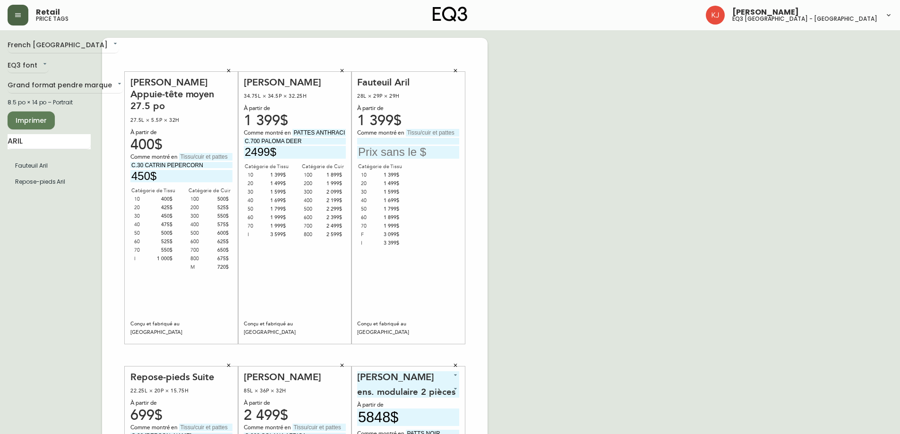
click at [413, 138] on input at bounding box center [408, 141] width 102 height 6
type input "C.40 SHEEPSKIN WHITE"
type input "1699$"
drag, startPoint x: 41, startPoint y: 141, endPoint x: 0, endPoint y: 147, distance: 41.0
click at [0, 144] on main "French [GEOGRAPHIC_DATA] fr_CA EQ3 font EQ3 Grand format pendre marque large 8.…" at bounding box center [450, 351] width 900 height 643
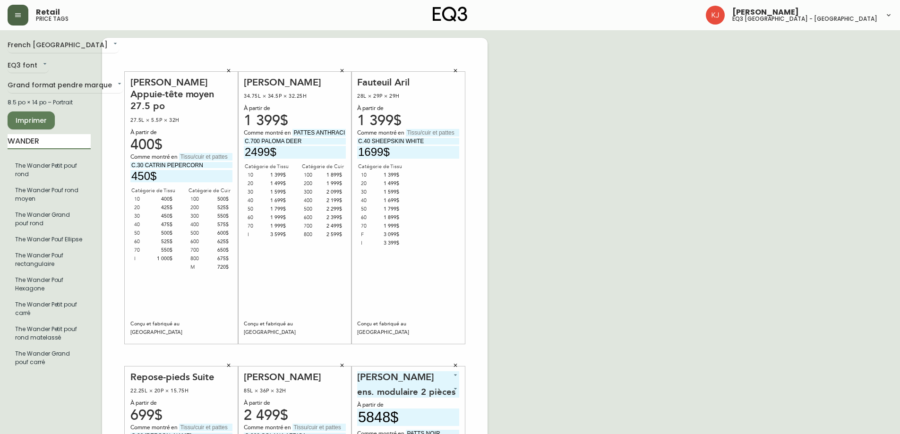
type input "WANDER"
drag, startPoint x: 226, startPoint y: 364, endPoint x: 245, endPoint y: 368, distance: 19.7
click at [226, 364] on icon "button" at bounding box center [229, 366] width 6 height 6
click at [344, 365] on icon "button" at bounding box center [342, 366] width 6 height 6
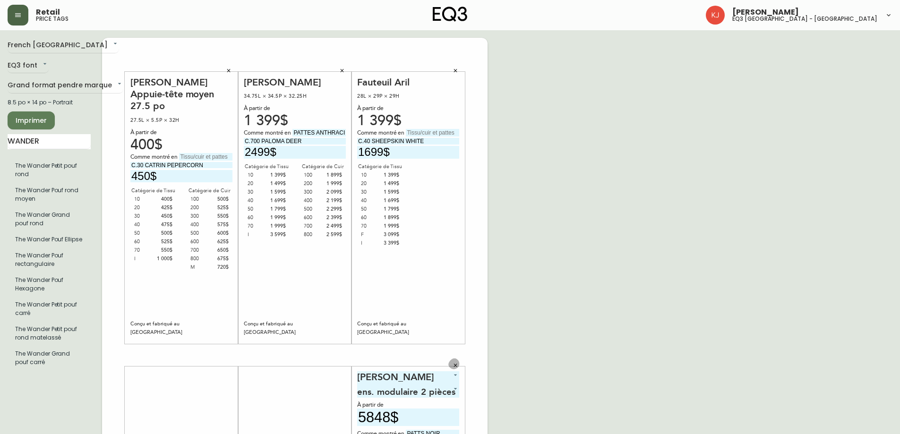
click at [458, 367] on icon "button" at bounding box center [456, 366] width 6 height 6
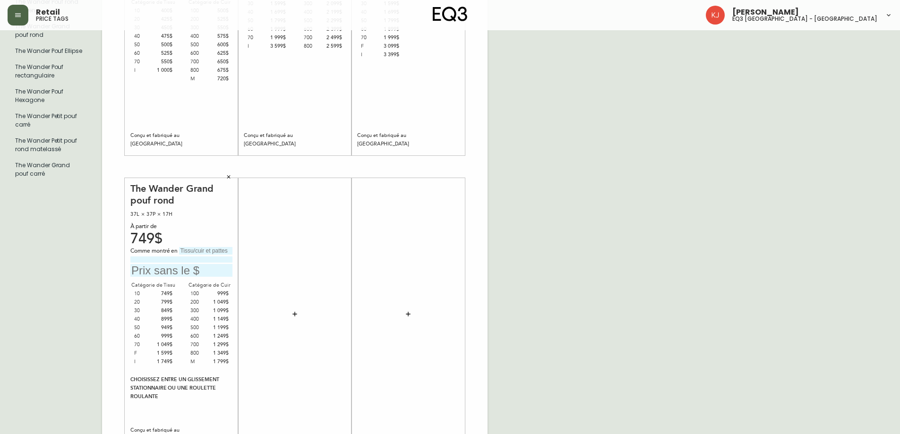
scroll to position [189, 0]
click at [168, 261] on input at bounding box center [181, 259] width 102 height 6
type input "C.700"
click at [191, 250] on input "text" at bounding box center [205, 251] width 53 height 8
type input "ROULETTS"
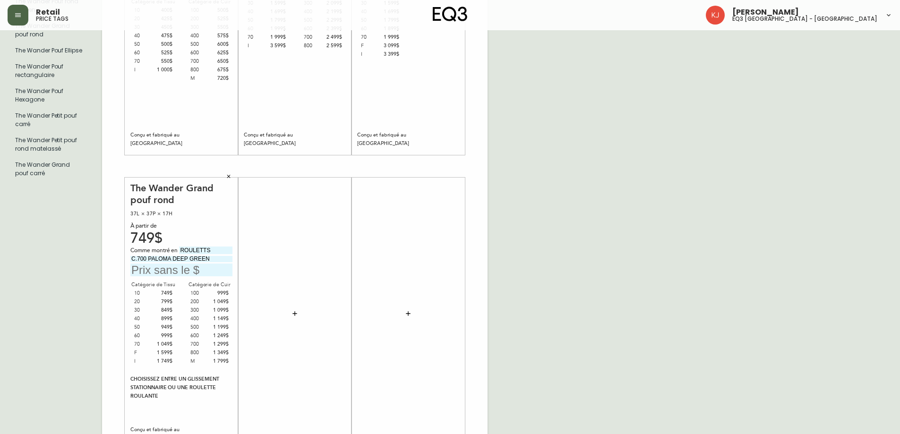
type input "C.700 PALOMA DEEP GREEN"
type input "1299$"
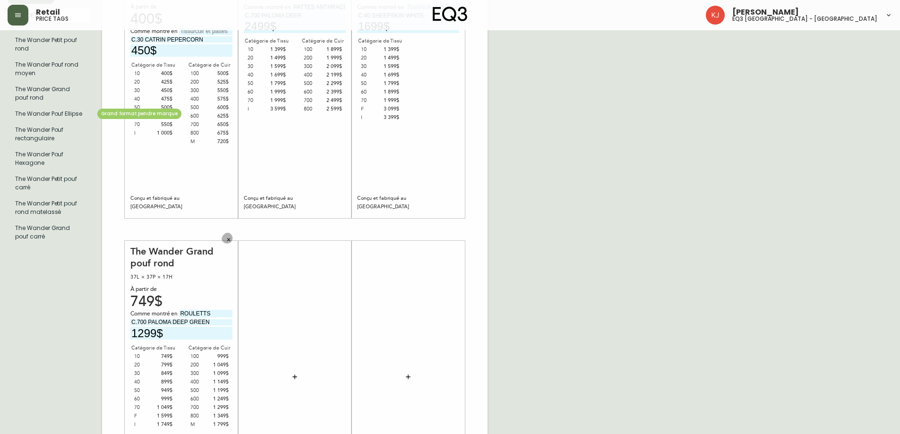
scroll to position [47, 0]
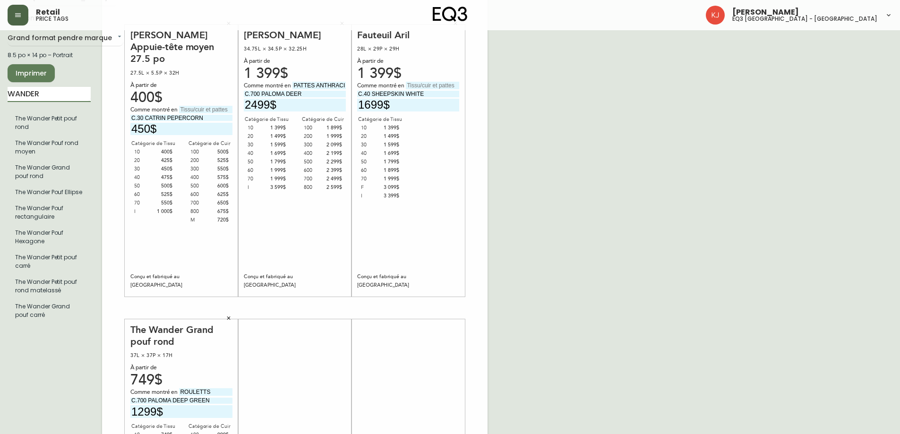
drag, startPoint x: 46, startPoint y: 97, endPoint x: 1, endPoint y: 85, distance: 46.2
click at [0, 85] on main "French Canada fr_CA EQ3 font EQ3 Grand format pendre marque large 8.5 po × 14 p…" at bounding box center [450, 304] width 900 height 643
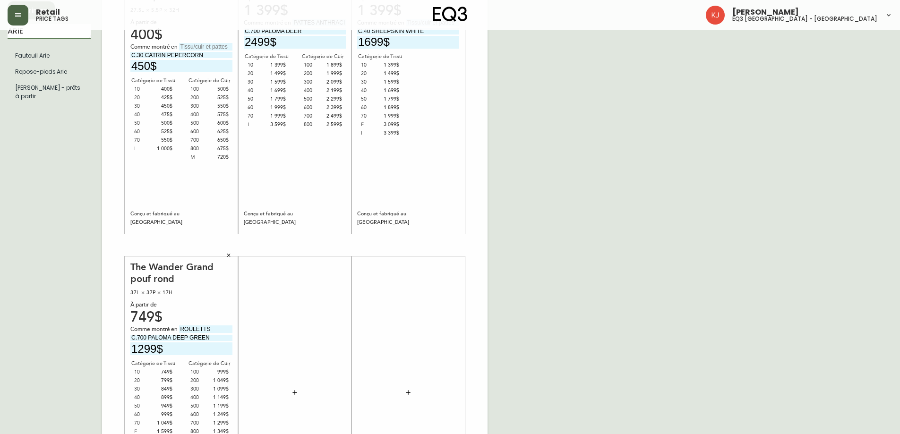
scroll to position [95, 0]
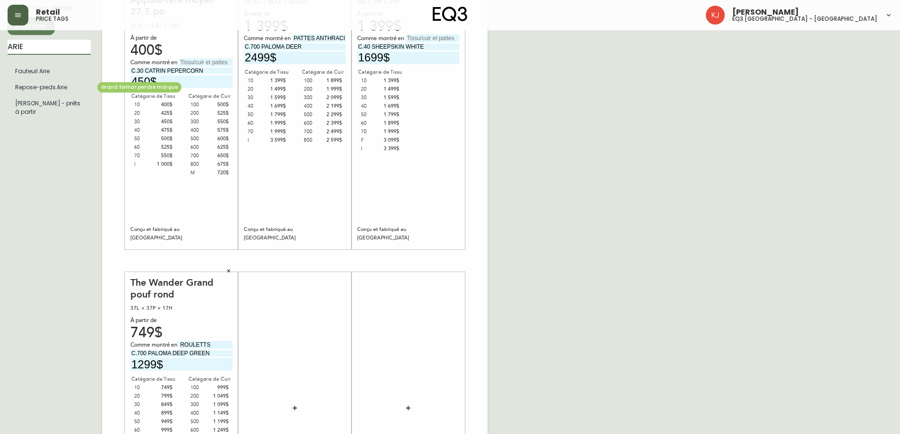
type input "ARIE"
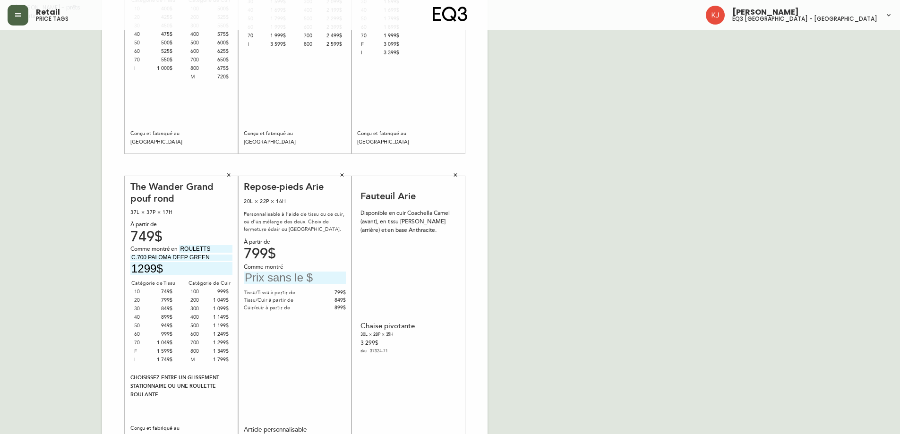
scroll to position [236, 0]
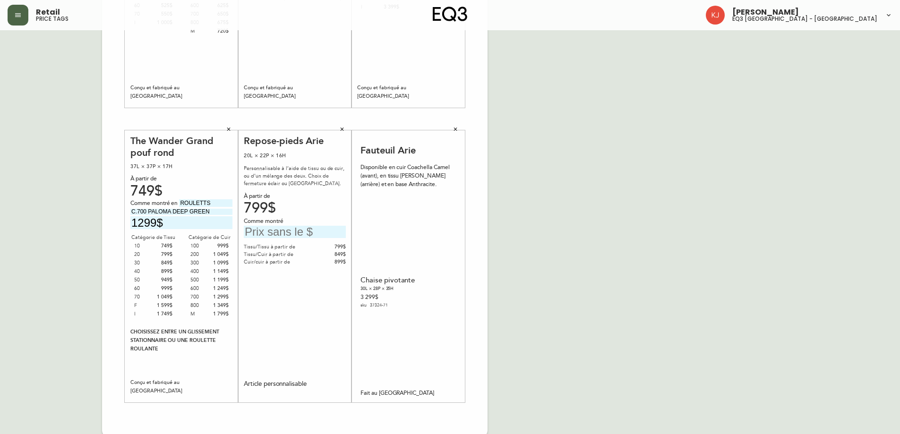
click at [400, 216] on div "Chaise pivotante 30L × 28P × 35H 3 299$ sku 37324-71" at bounding box center [408, 292] width 95 height 193
click at [395, 262] on div "Chaise pivotante 30L × 28P × 35H 3 299$ sku 37324-71" at bounding box center [408, 292] width 95 height 193
click at [394, 304] on div "3 299$ sku 37324-71" at bounding box center [388, 301] width 54 height 16
click at [457, 128] on icon "button" at bounding box center [456, 130] width 6 height 6
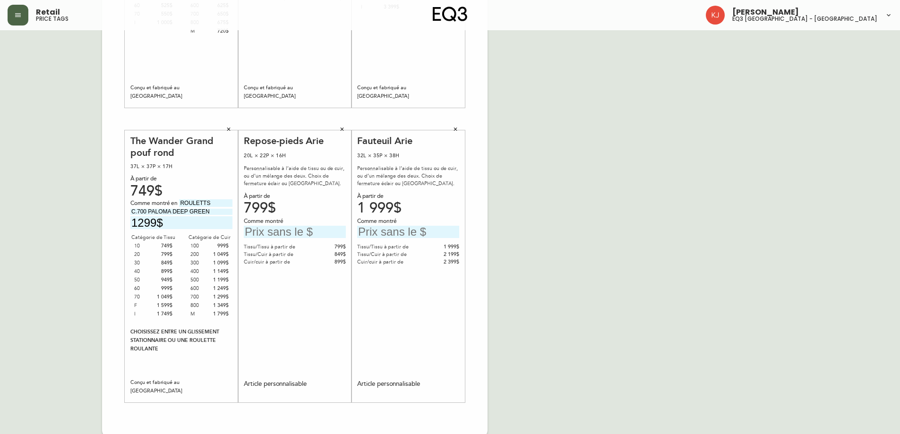
click at [304, 232] on input "text" at bounding box center [295, 232] width 102 height 13
type input "1349$"
click at [396, 227] on input "text" at bounding box center [408, 232] width 102 height 13
type input "3249$"
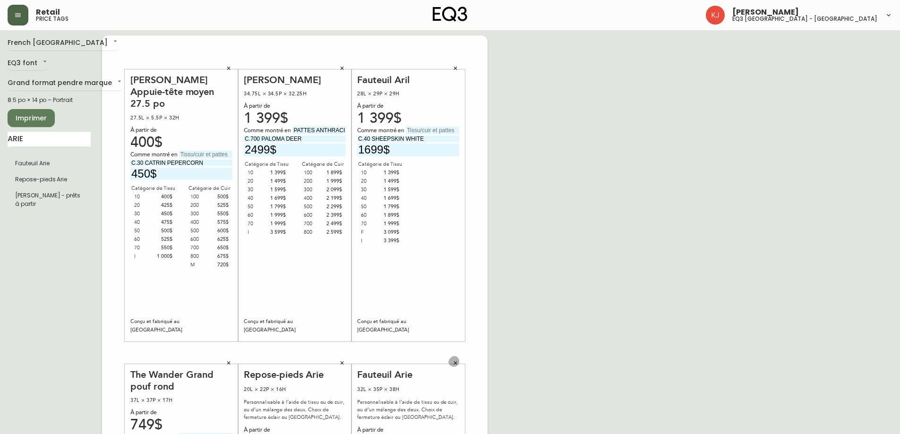
scroll to position [0, 0]
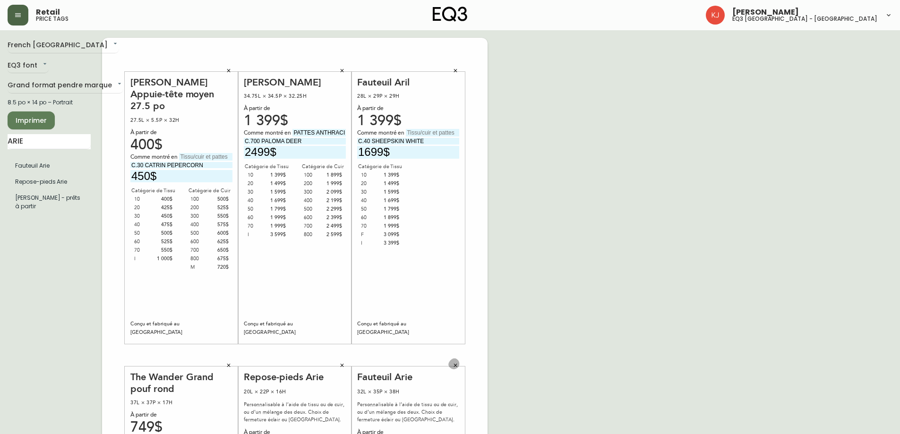
click at [36, 117] on span "Imprimer" at bounding box center [31, 121] width 32 height 12
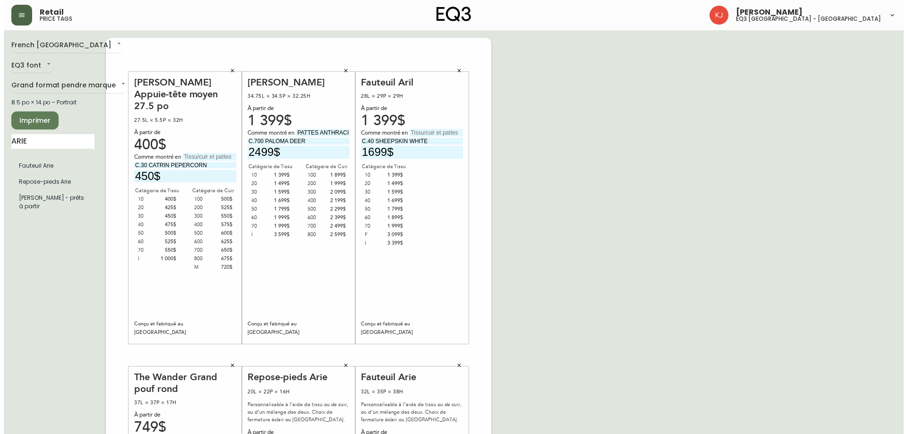
scroll to position [75, 0]
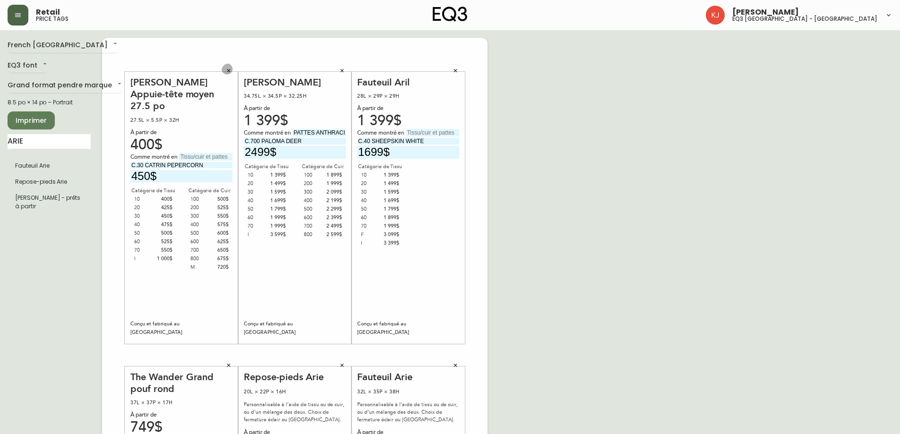
click at [225, 73] on button "button" at bounding box center [229, 71] width 14 height 14
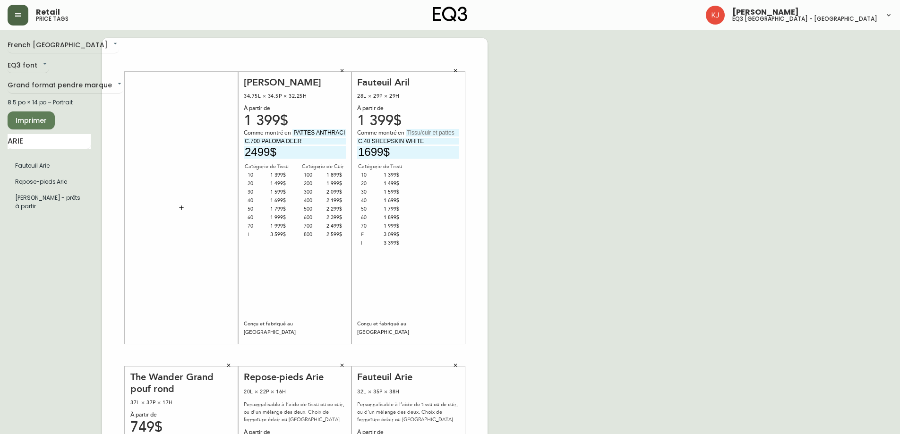
click at [181, 209] on icon "button" at bounding box center [181, 208] width 4 height 4
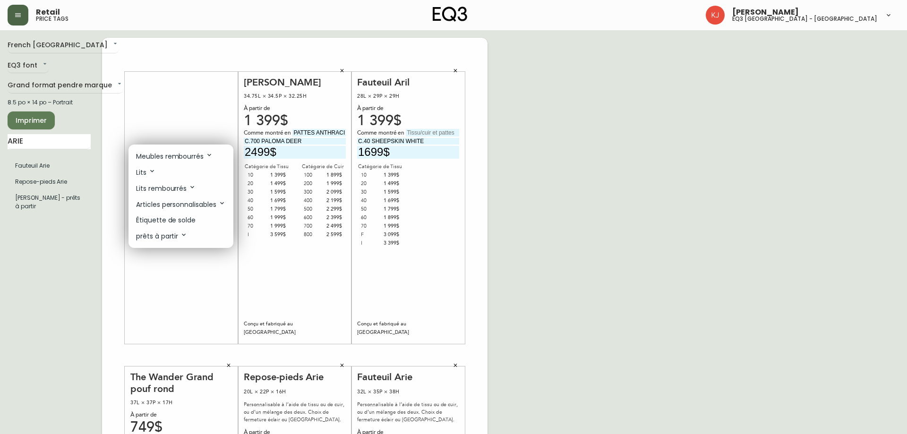
click at [178, 156] on p "Meubles rembourrés" at bounding box center [174, 156] width 77 height 10
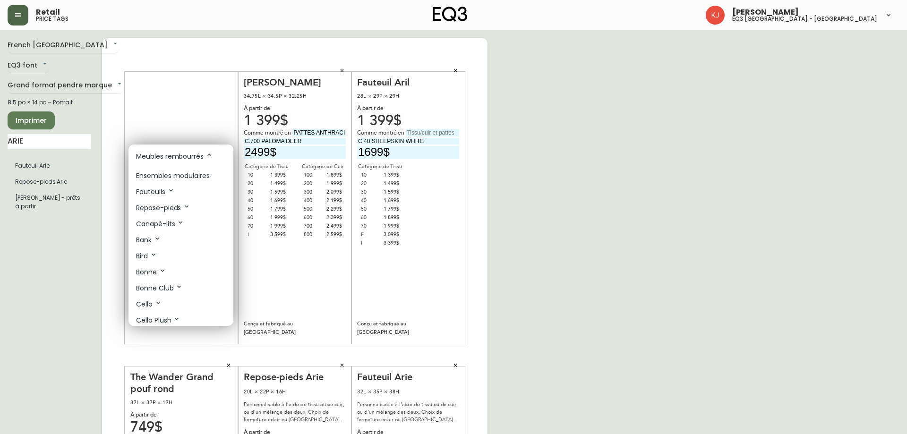
click at [178, 173] on p "Ensembles modulaires" at bounding box center [173, 176] width 74 height 10
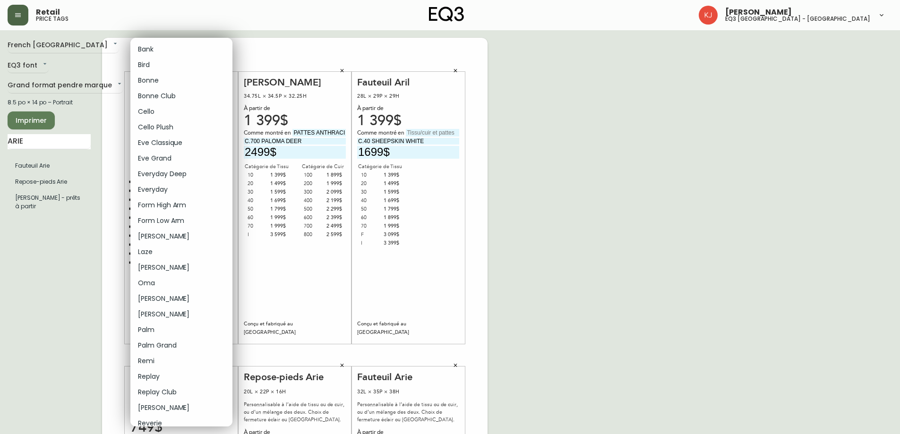
click at [218, 79] on body "Retail price tags [PERSON_NAME] eq3 [GEOGRAPHIC_DATA] - [GEOGRAPHIC_DATA] [GEOG…" at bounding box center [450, 336] width 900 height 673
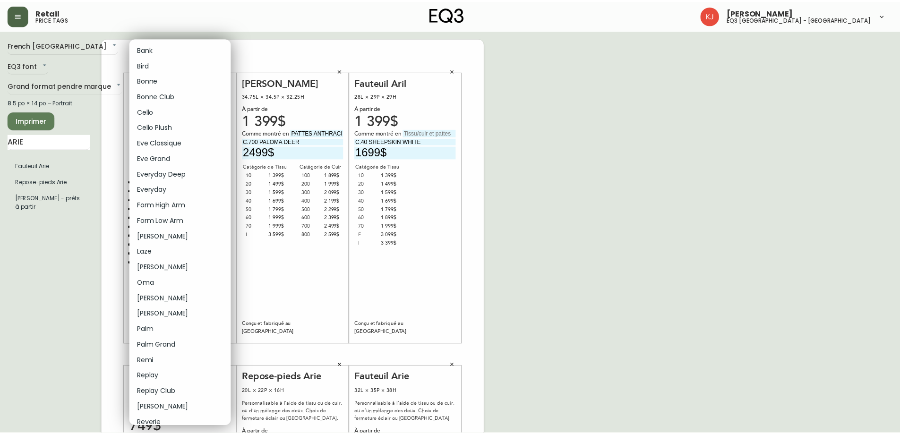
scroll to position [47, 0]
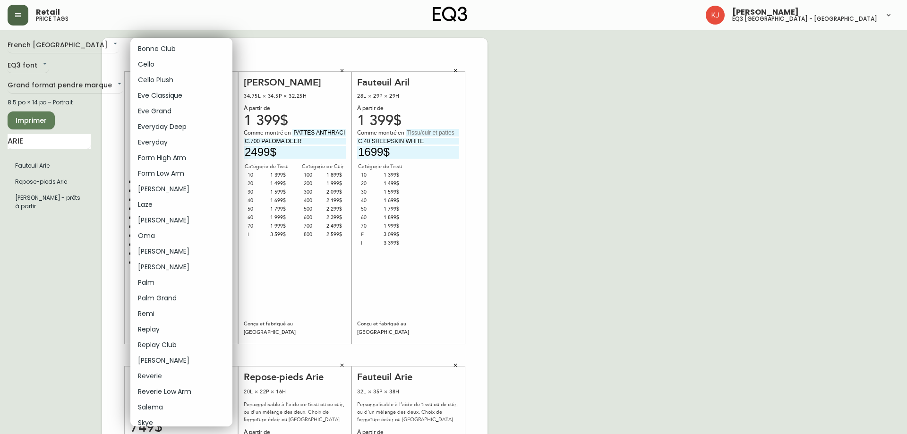
click at [150, 361] on li "[PERSON_NAME]" at bounding box center [181, 361] width 102 height 16
type input "23"
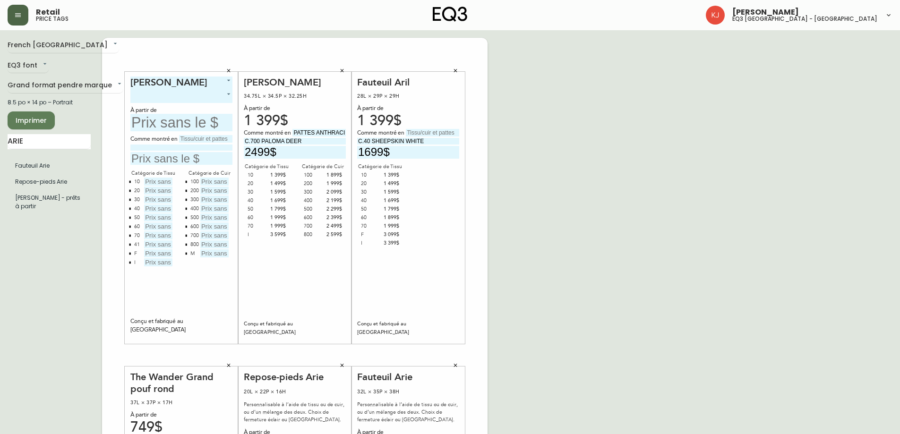
click at [215, 97] on body "Retail price tags [PERSON_NAME] eq3 [GEOGRAPHIC_DATA] - [GEOGRAPHIC_DATA] [GEOG…" at bounding box center [450, 336] width 900 height 673
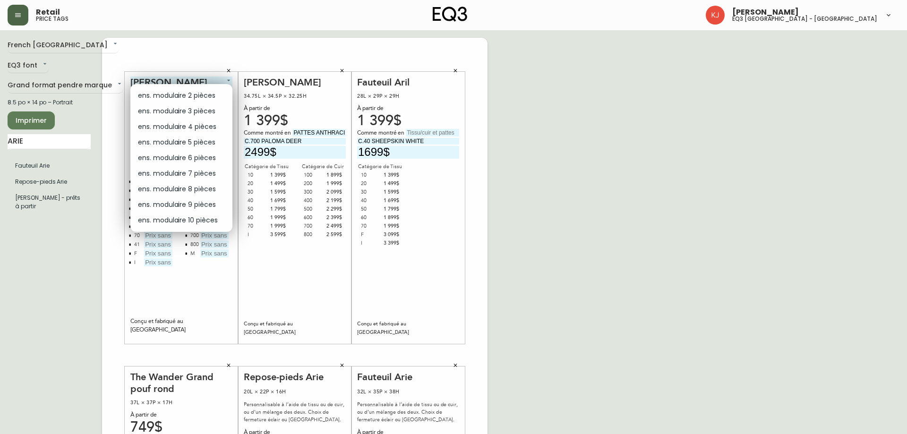
click at [215, 97] on li "ens. modulaire 2 pièces" at bounding box center [181, 96] width 102 height 16
type input "0"
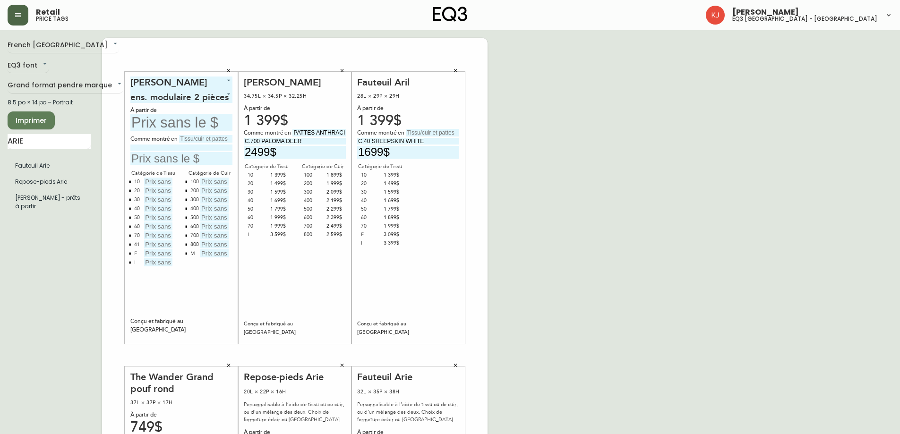
click at [182, 123] on input "text" at bounding box center [181, 122] width 102 height 17
click at [164, 120] on input "8699$" at bounding box center [181, 122] width 102 height 17
type input "8$"
type input "6899$"
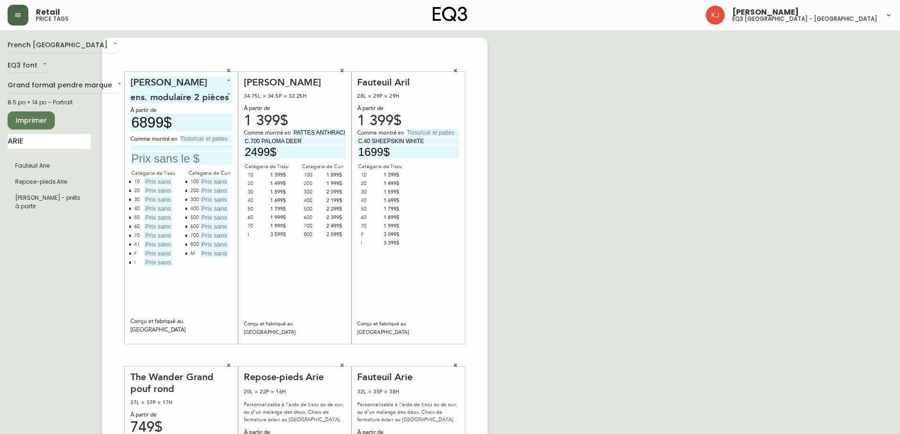
click at [220, 139] on input "text" at bounding box center [205, 139] width 53 height 8
type input "PATTES NOIR"
type input "C.20 ARTIC WOLF"
type input "7349$"
type input "6899$"
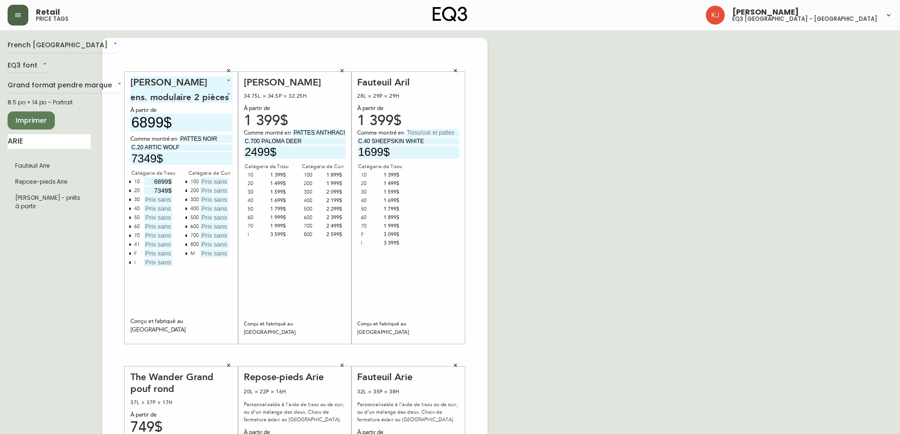
type input "7349$"
type input "7899$"
type input "8933$"
type input "8899$"
type input "9399$"
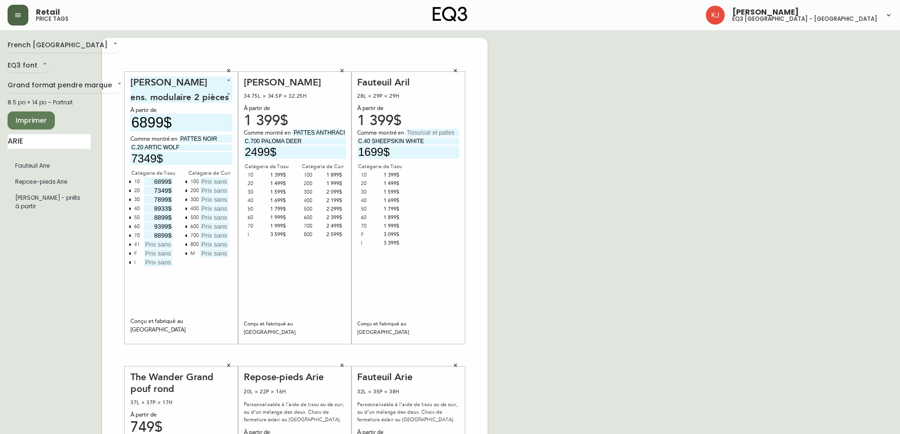
type input "8899$"
click at [166, 207] on input "8933$" at bounding box center [158, 209] width 28 height 8
click at [161, 208] on input "8933$" at bounding box center [158, 209] width 28 height 8
type input "8399$"
click at [129, 245] on icon "button" at bounding box center [130, 244] width 3 height 3
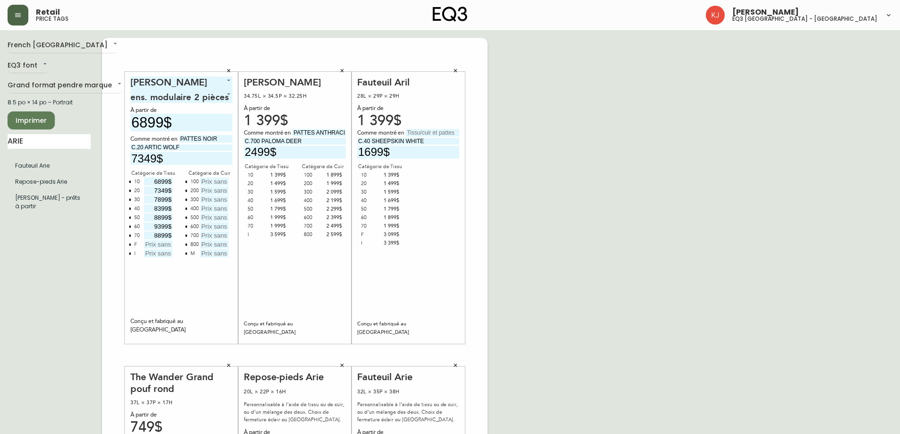
click at [129, 246] on icon "button" at bounding box center [130, 244] width 2 height 2
drag, startPoint x: 149, startPoint y: 243, endPoint x: 154, endPoint y: 252, distance: 10.1
click at [150, 243] on input "text" at bounding box center [158, 245] width 28 height 8
type input "1789$"
click at [218, 181] on input "text" at bounding box center [214, 182] width 28 height 8
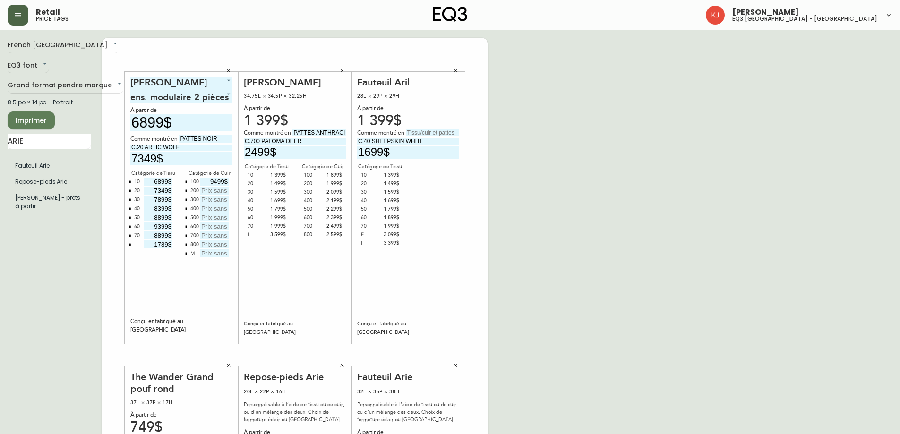
type input "9499$"
type input "9999$"
type input "10499$"
type input "10999$"
type input "11499$"
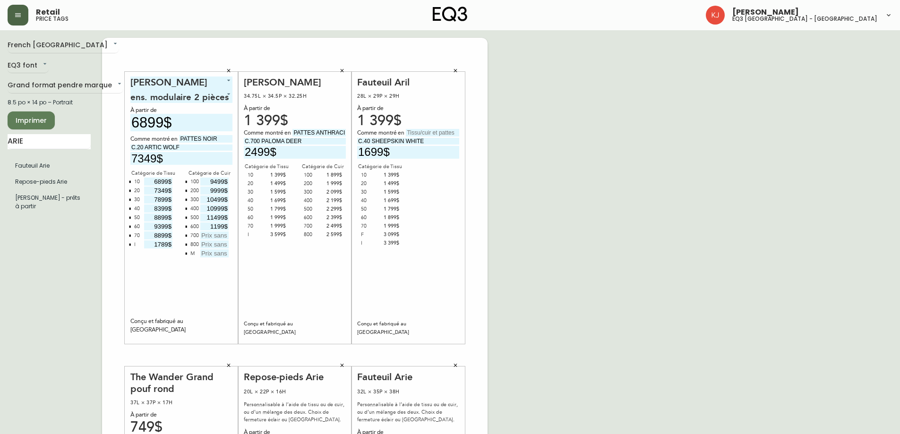
type input "1199$"
type input "12499$"
click at [219, 226] on input "1199$" at bounding box center [214, 227] width 28 height 8
type input "11999$"
type input "12999$"
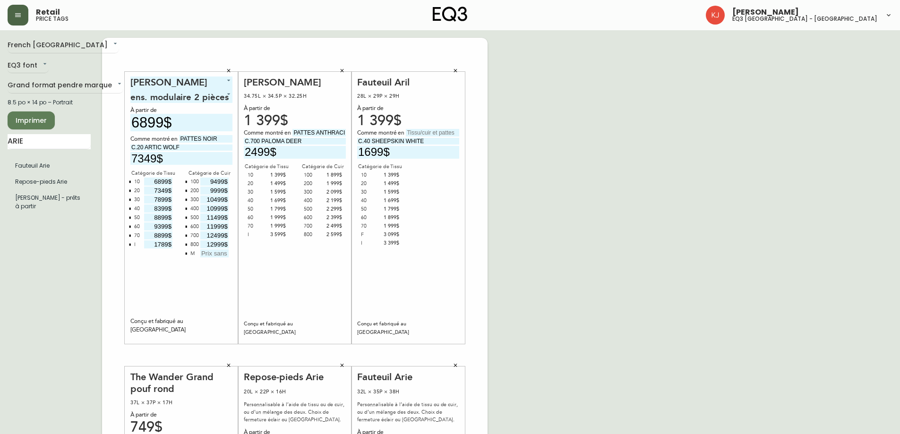
click at [184, 255] on button "button" at bounding box center [186, 254] width 8 height 8
click at [343, 71] on icon "button" at bounding box center [342, 70] width 3 height 3
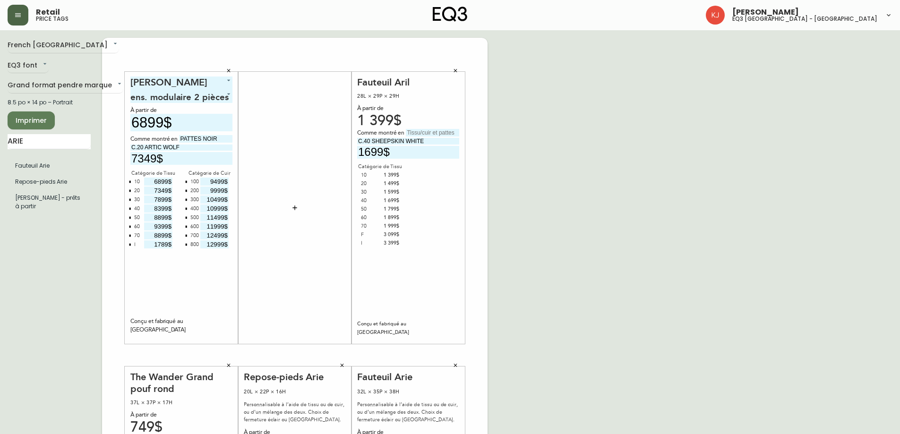
click at [453, 70] on icon "button" at bounding box center [456, 71] width 6 height 6
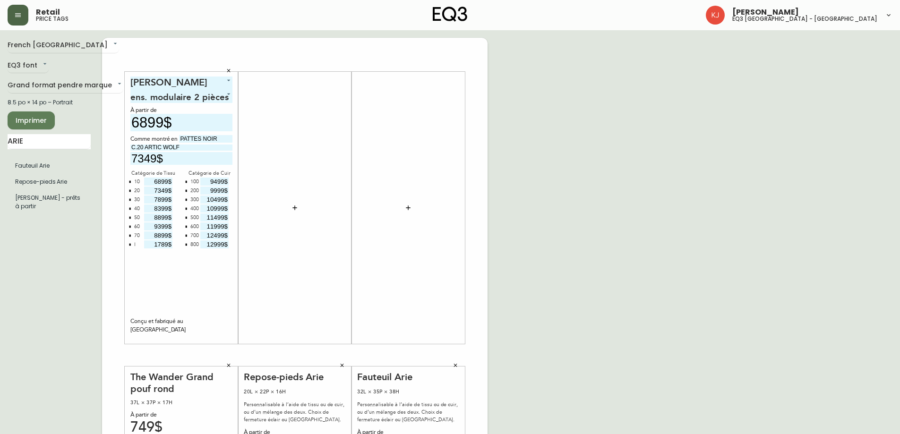
click at [457, 365] on icon "button" at bounding box center [456, 366] width 6 height 6
click at [343, 366] on icon "button" at bounding box center [342, 365] width 3 height 3
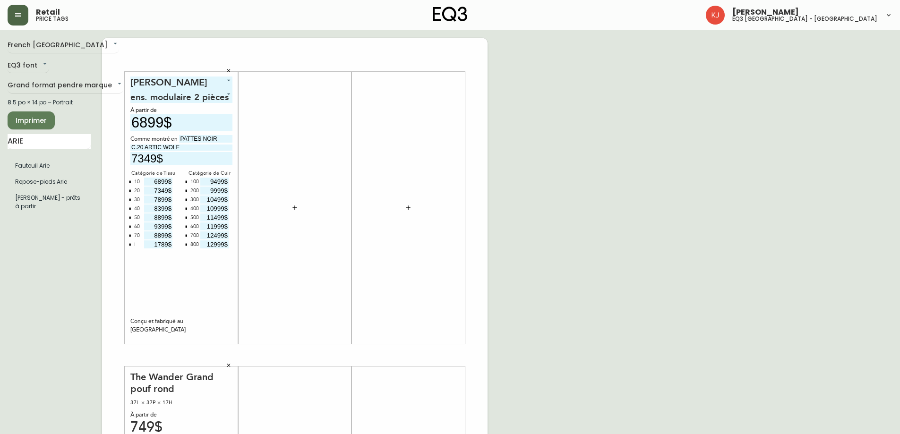
click at [230, 365] on icon "button" at bounding box center [229, 366] width 6 height 6
drag, startPoint x: 37, startPoint y: 140, endPoint x: 0, endPoint y: 129, distance: 39.0
click at [0, 134] on main "French Canada fr_CA EQ3 font EQ3 Grand format pendre marque large 8.5 po × 14 p…" at bounding box center [450, 351] width 900 height 643
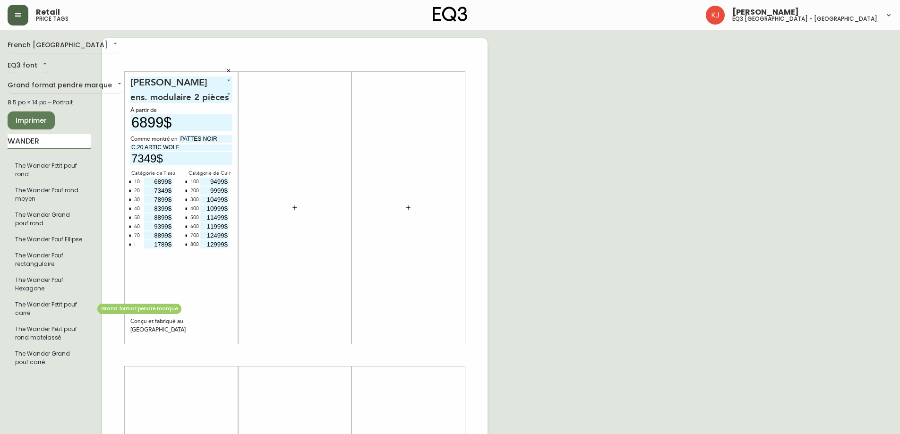
type input "WANDER"
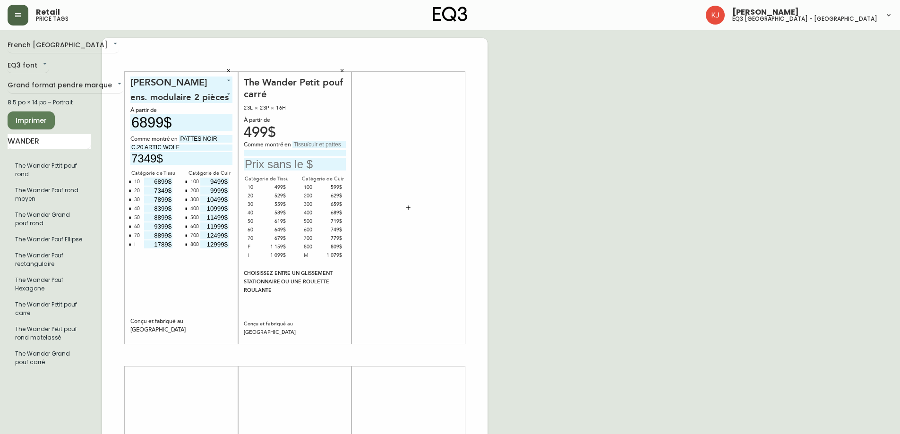
click at [281, 152] on input at bounding box center [295, 153] width 102 height 6
type input "C.700 PALOMA DEEP GREEN"
type input "779$"
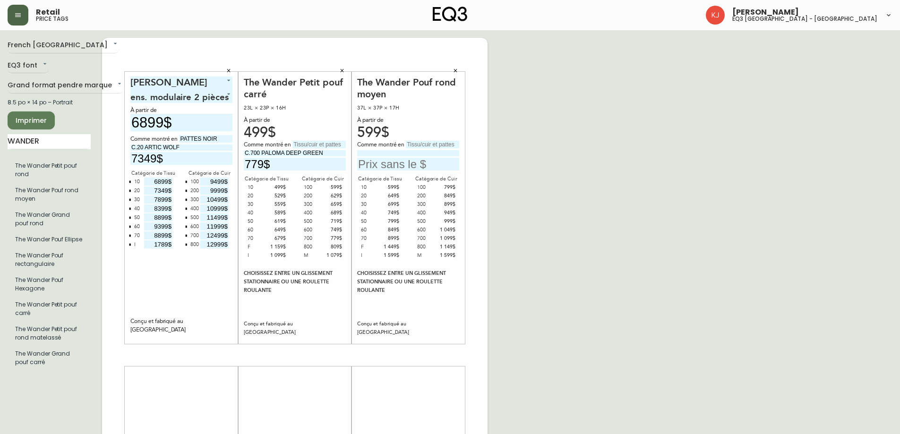
click at [416, 144] on input "text" at bounding box center [432, 145] width 53 height 8
click at [399, 156] on input at bounding box center [408, 153] width 102 height 6
type input "C.200 REIN BASALT"
type input "849$"
drag, startPoint x: 43, startPoint y: 140, endPoint x: 0, endPoint y: 120, distance: 46.9
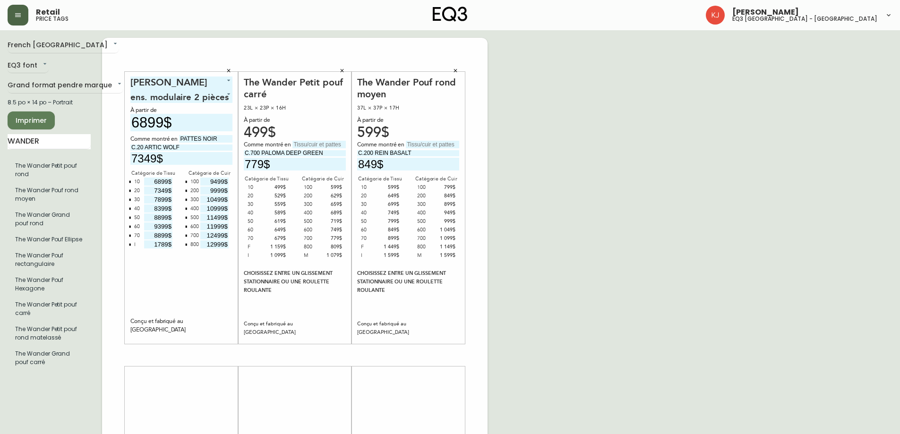
click at [0, 126] on main "French Canada fr_CA EQ3 font EQ3 Grand format pendre marque large 8.5 po × 14 p…" at bounding box center [450, 351] width 900 height 643
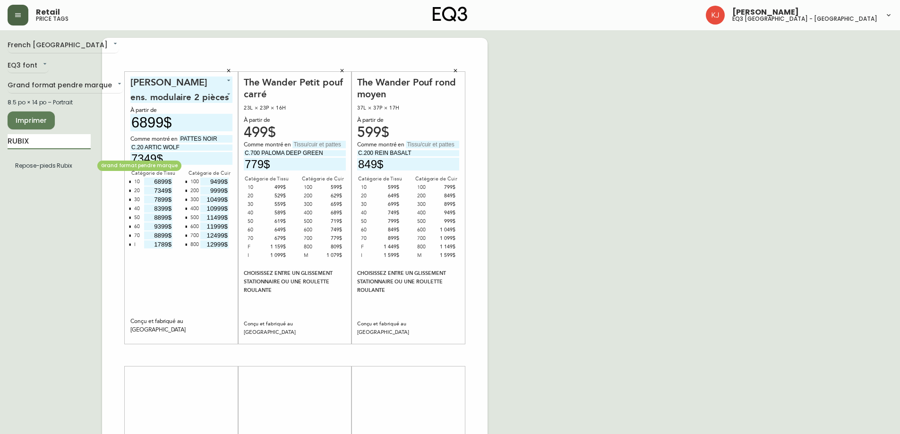
type input "RUBIX"
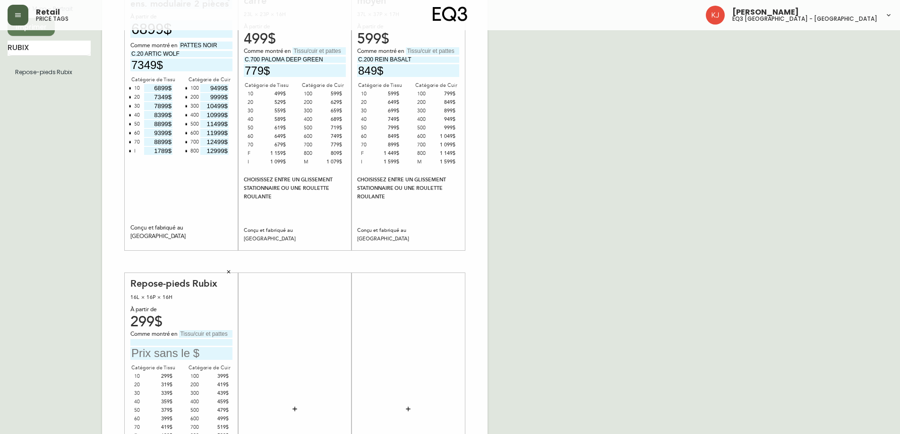
scroll to position [95, 0]
click at [169, 342] on input at bounding box center [181, 341] width 102 height 6
type input "C.300 SOLANA AFRICA"
type input "439$"
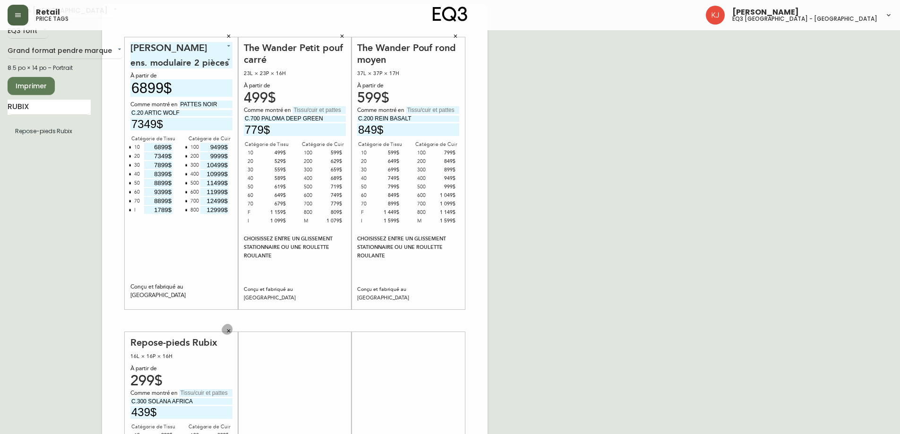
scroll to position [0, 0]
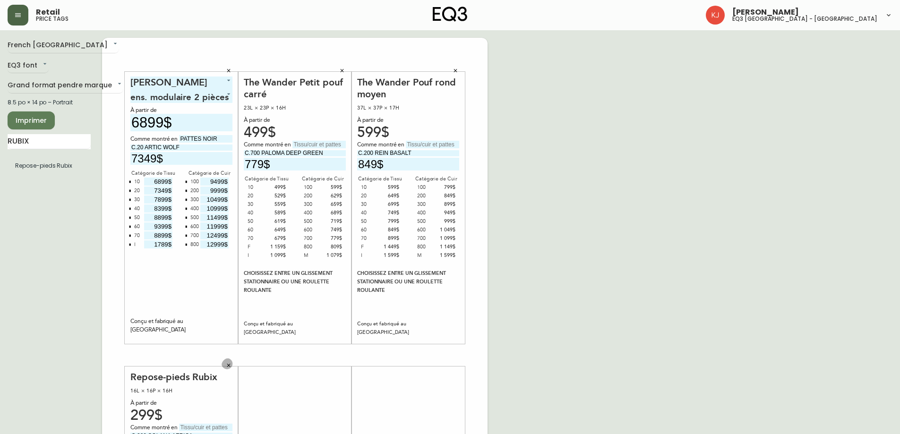
drag, startPoint x: 57, startPoint y: 144, endPoint x: 0, endPoint y: 143, distance: 57.2
click at [0, 142] on main "French Canada fr_CA EQ3 font EQ3 Grand format pendre marque large 8.5 po × 14 p…" at bounding box center [450, 351] width 900 height 643
type input "E"
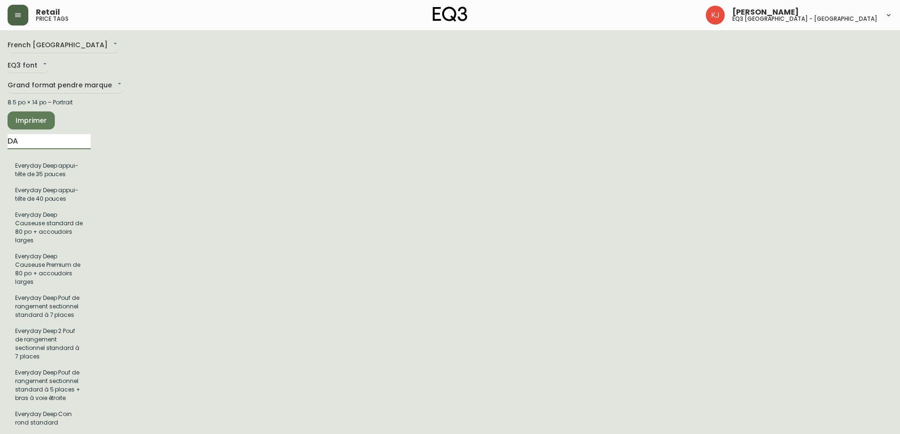
type input "D"
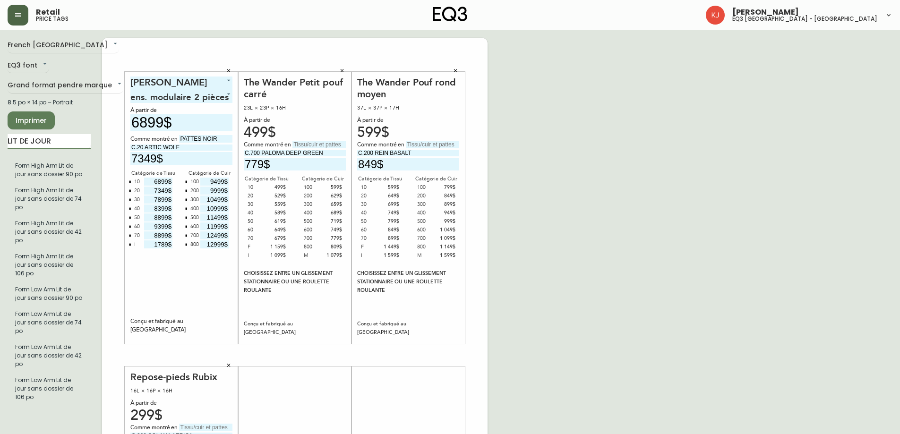
drag, startPoint x: 69, startPoint y: 142, endPoint x: 0, endPoint y: 121, distance: 72.5
click at [0, 121] on main "French Canada fr_CA EQ3 font EQ3 Grand format pendre marque large 8.5 po × 14 p…" at bounding box center [450, 351] width 900 height 643
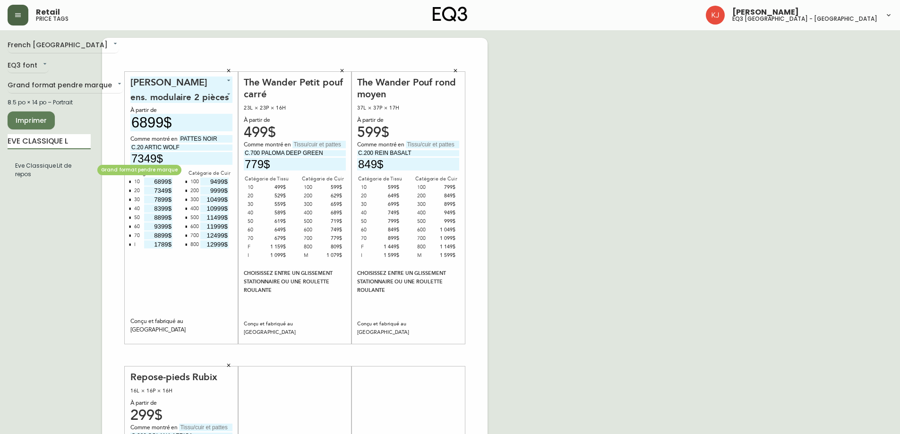
type input "EVE CLASSIQUE L"
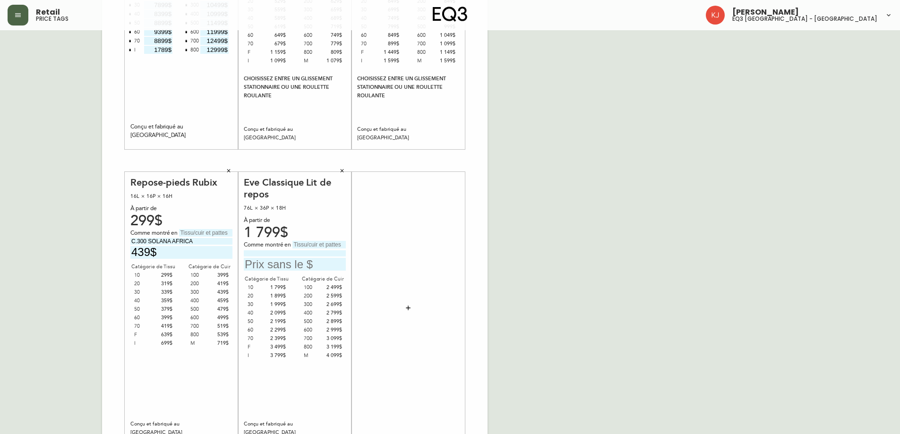
scroll to position [236, 0]
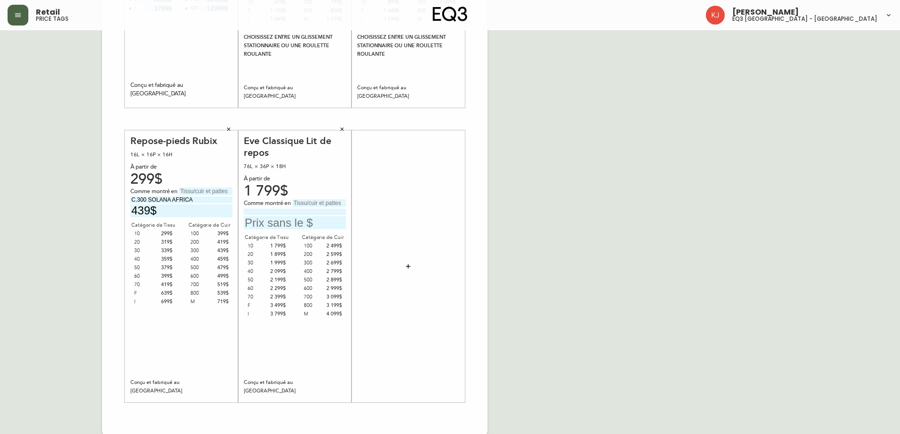
click at [287, 207] on span "Comme montré en" at bounding box center [268, 203] width 49 height 9
click at [287, 210] on input at bounding box center [295, 212] width 102 height 6
type input "C.800 COACHELLA SMOKE"
type input "3199$"
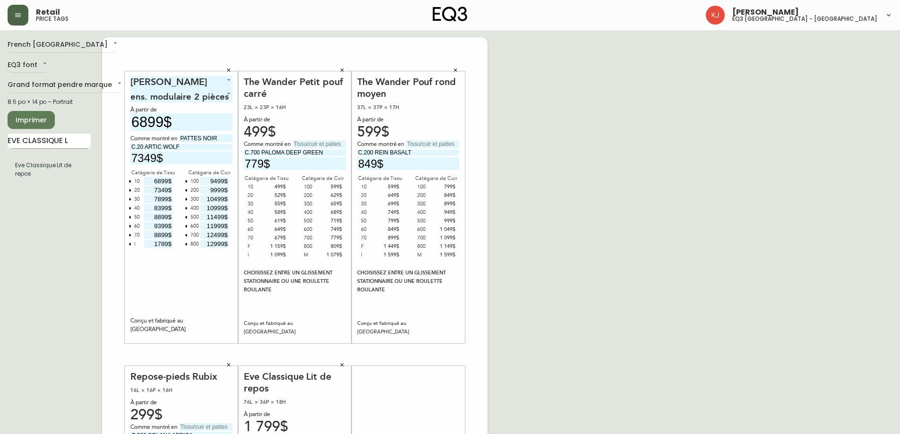
scroll to position [0, 0]
drag, startPoint x: 70, startPoint y: 138, endPoint x: 0, endPoint y: 133, distance: 70.1
click at [0, 120] on main "French Canada fr_CA EQ3 font EQ3 Grand format pendre marque large 8.5 po × 14 p…" at bounding box center [450, 351] width 900 height 643
type input "REVERIE FA"
click at [25, 228] on div "French Canada fr_CA EQ3 font EQ3 Grand format pendre marque large 8.5 po × 14 p…" at bounding box center [55, 355] width 95 height 635
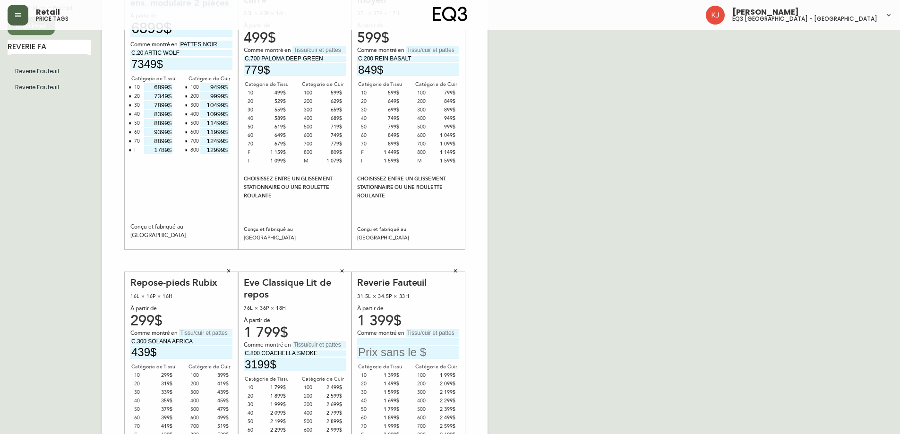
scroll to position [142, 0]
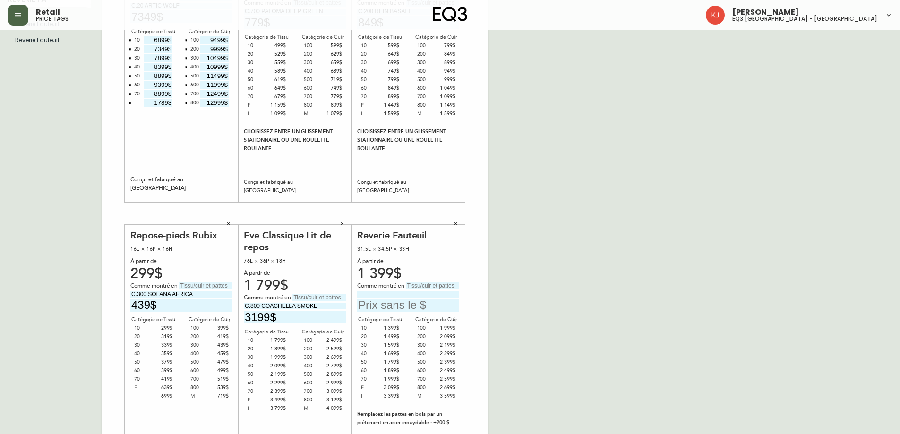
click at [406, 296] on input at bounding box center [408, 294] width 102 height 6
click at [410, 286] on input "text" at bounding box center [432, 286] width 53 height 8
type input "PATTES INOX"
type input "C.60 [PERSON_NAME] TAUPE"
type input "2099$"
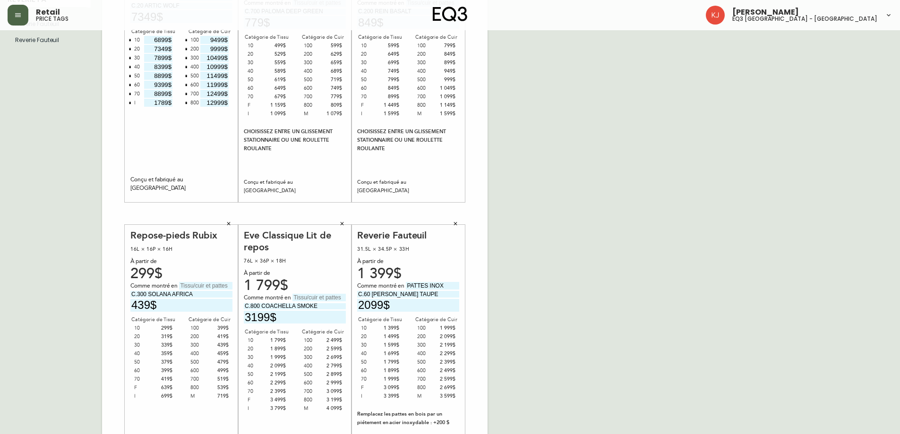
click at [623, 287] on div "French Canada fr_CA EQ3 font EQ3 Grand format pendre marque large 8.5 po × 14 p…" at bounding box center [450, 213] width 885 height 635
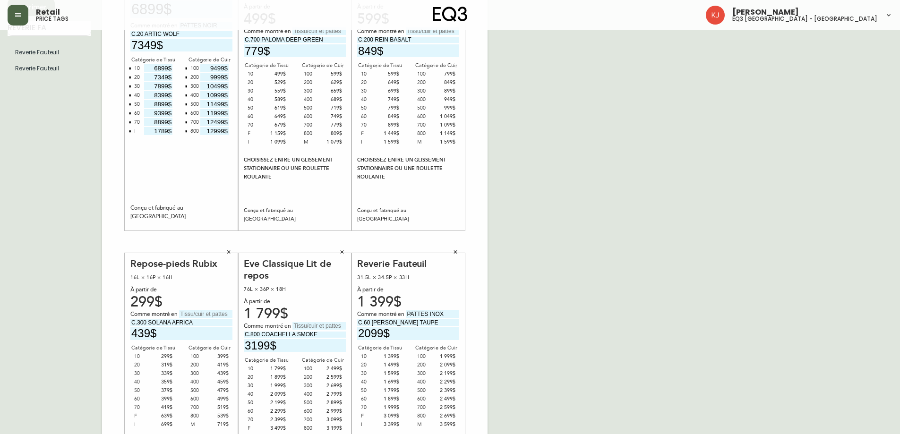
scroll to position [0, 0]
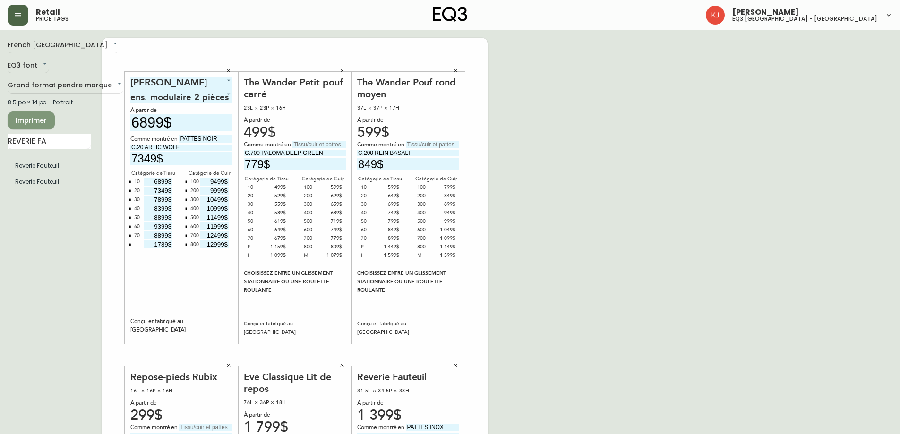
click at [40, 122] on span "Imprimer" at bounding box center [31, 121] width 32 height 12
click at [45, 117] on span "Imprimer" at bounding box center [31, 121] width 32 height 12
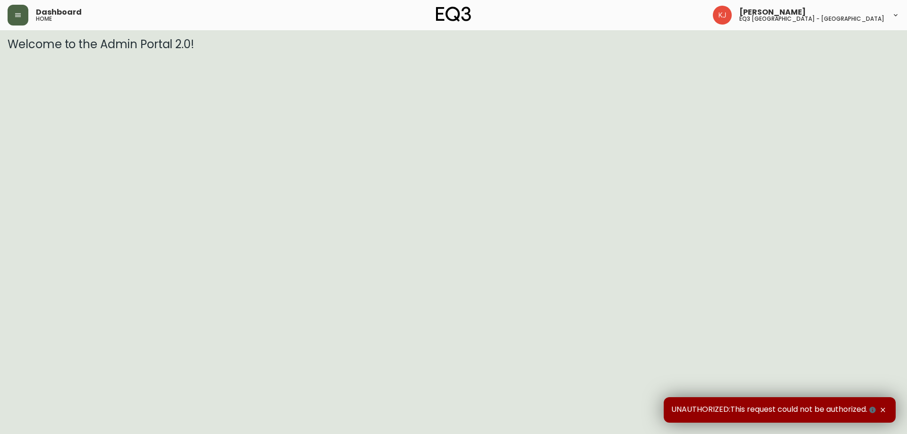
click at [11, 21] on button "button" at bounding box center [18, 15] width 21 height 21
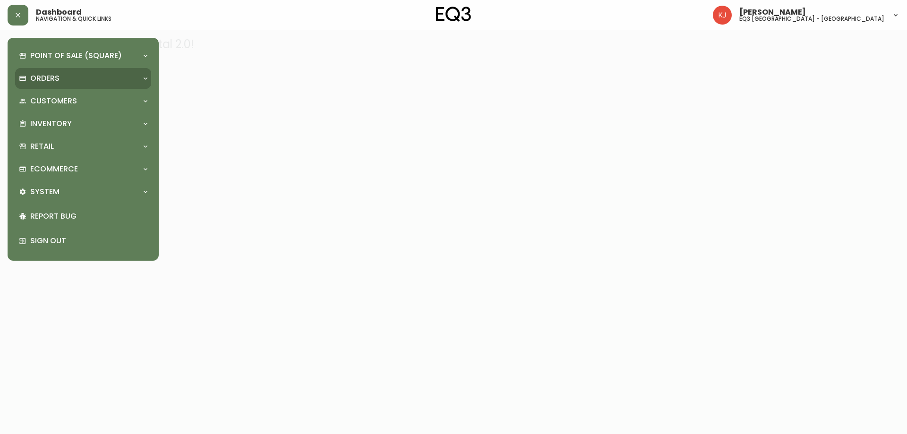
click at [40, 80] on p "Orders" at bounding box center [44, 78] width 29 height 10
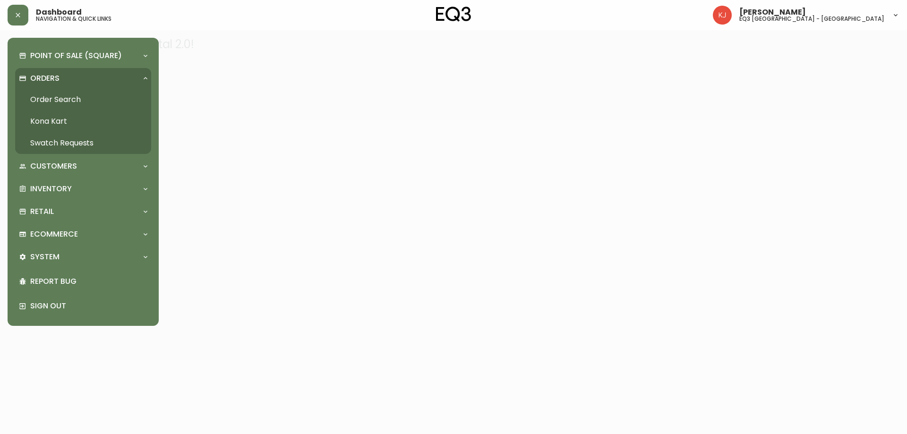
click at [44, 95] on link "Order Search" at bounding box center [83, 100] width 136 height 22
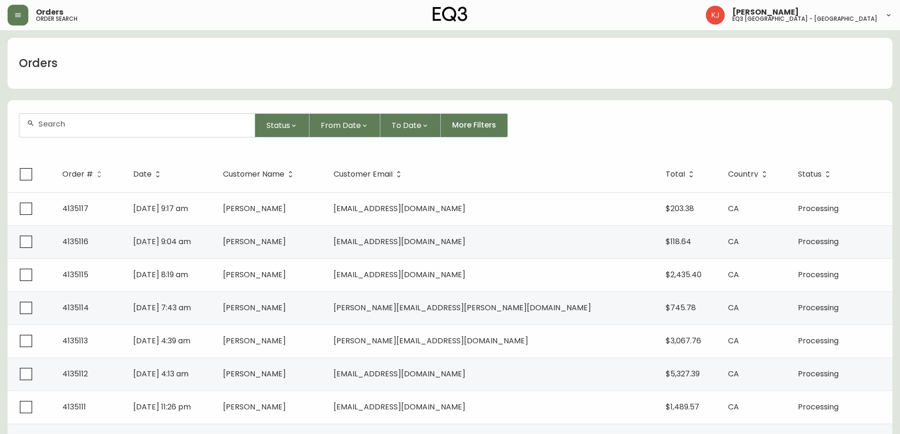
click at [142, 123] on input "text" at bounding box center [142, 124] width 209 height 9
paste input "4132592"
type input "4132592"
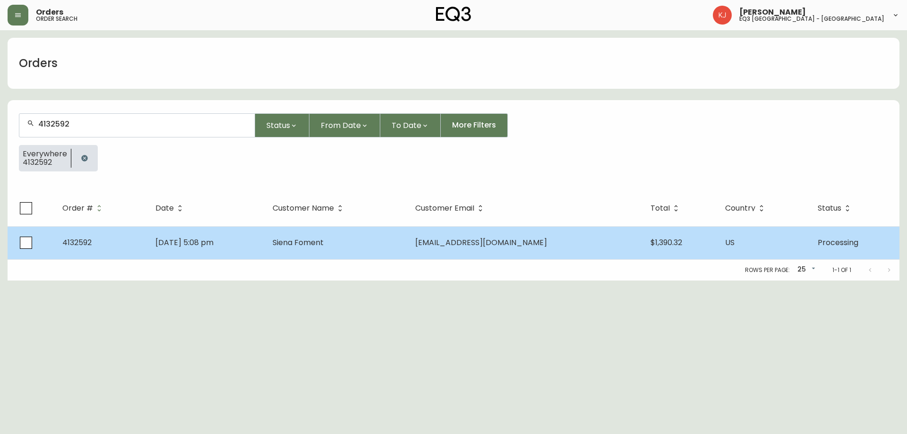
click at [265, 250] on td "Apr 22 2025, 5:08 pm" at bounding box center [206, 242] width 117 height 33
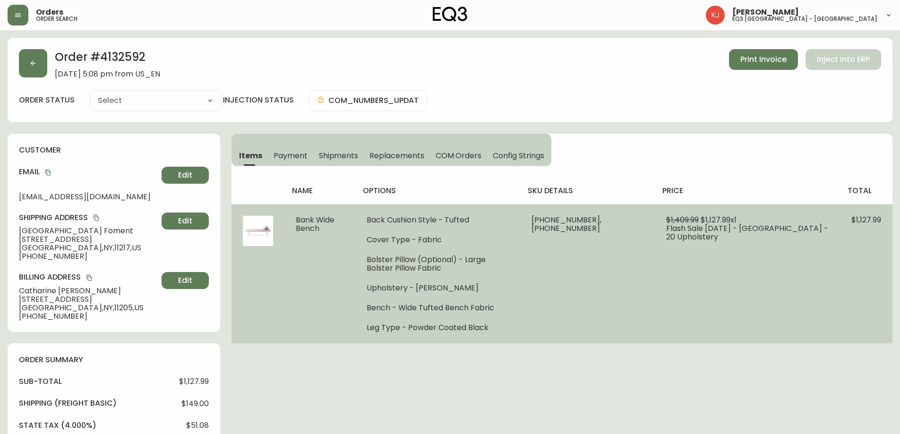
type input "Processing"
select select "PROCESSING"
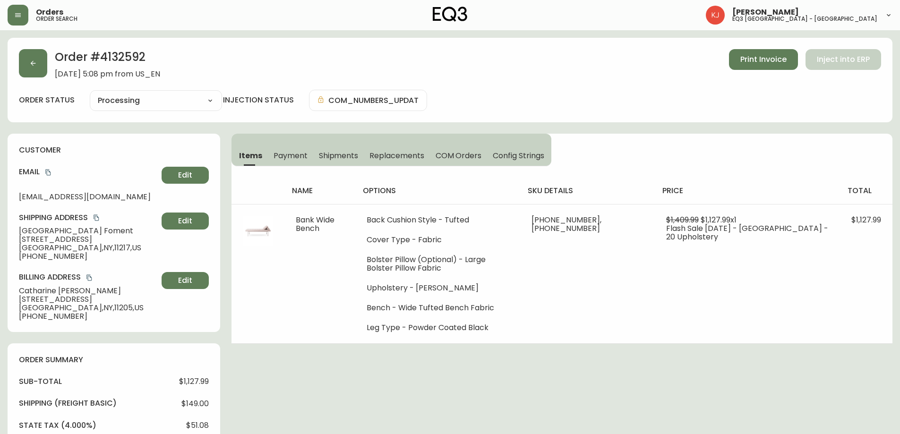
click at [676, 135] on div "Items Payment Shipments Replacements COM Orders Config Strings name options sku…" at bounding box center [562, 239] width 661 height 210
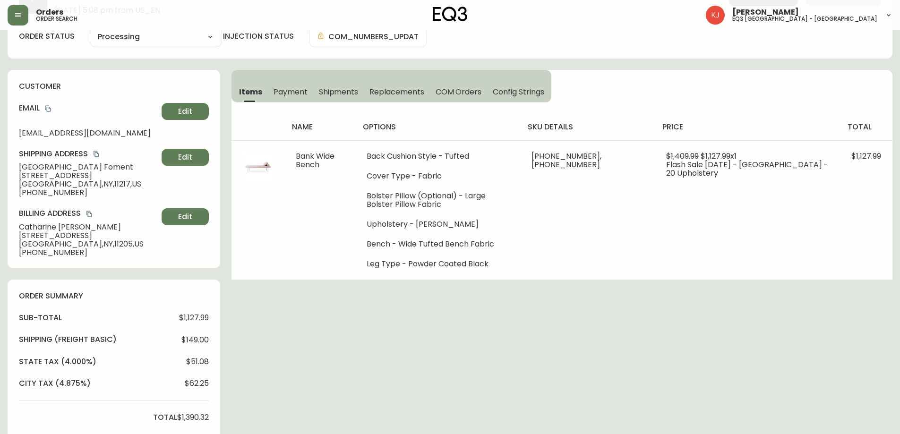
scroll to position [47, 0]
